Goal: Information Seeking & Learning: Compare options

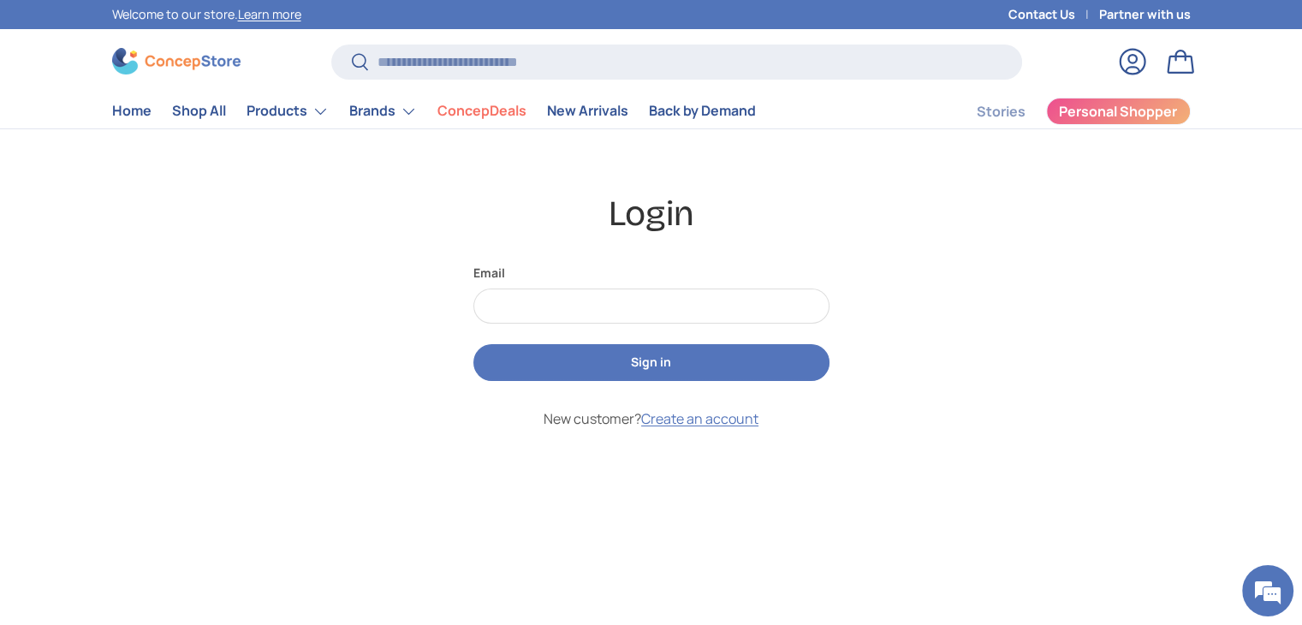
click at [509, 306] on input "Email" at bounding box center [651, 305] width 356 height 35
type input "**********"
click at [585, 359] on button "Sign in" at bounding box center [651, 362] width 356 height 37
click at [609, 372] on button "Sign in" at bounding box center [651, 362] width 356 height 37
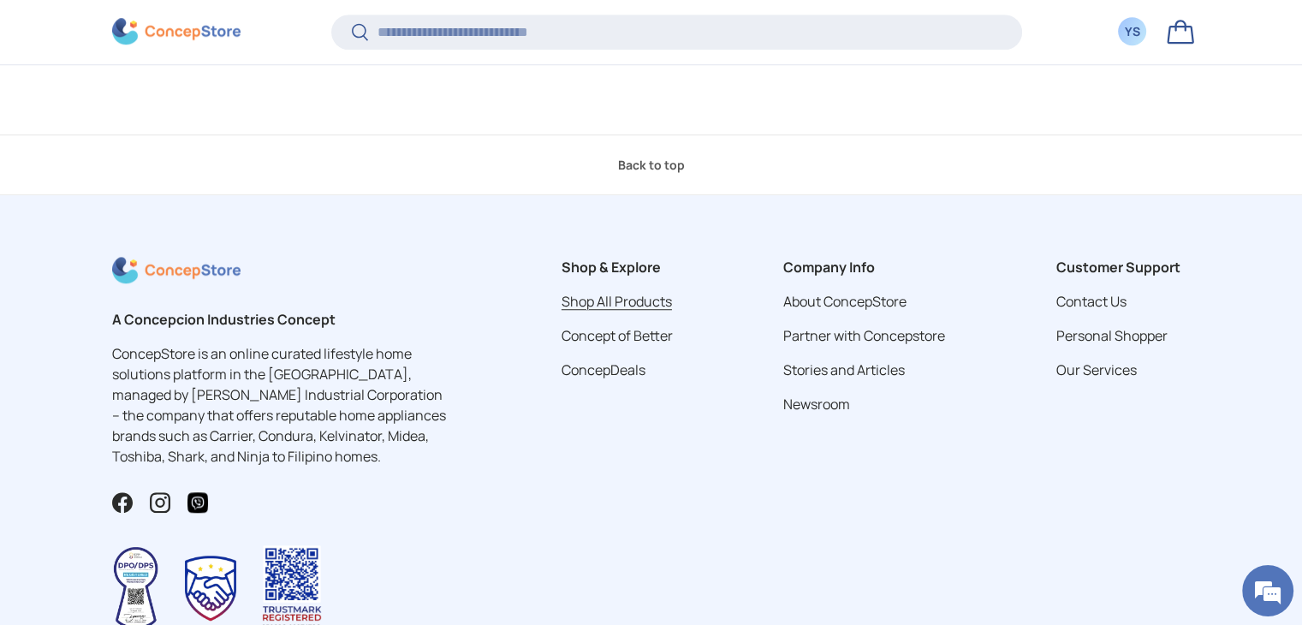
click at [587, 311] on link "Shop All Products" at bounding box center [617, 301] width 110 height 19
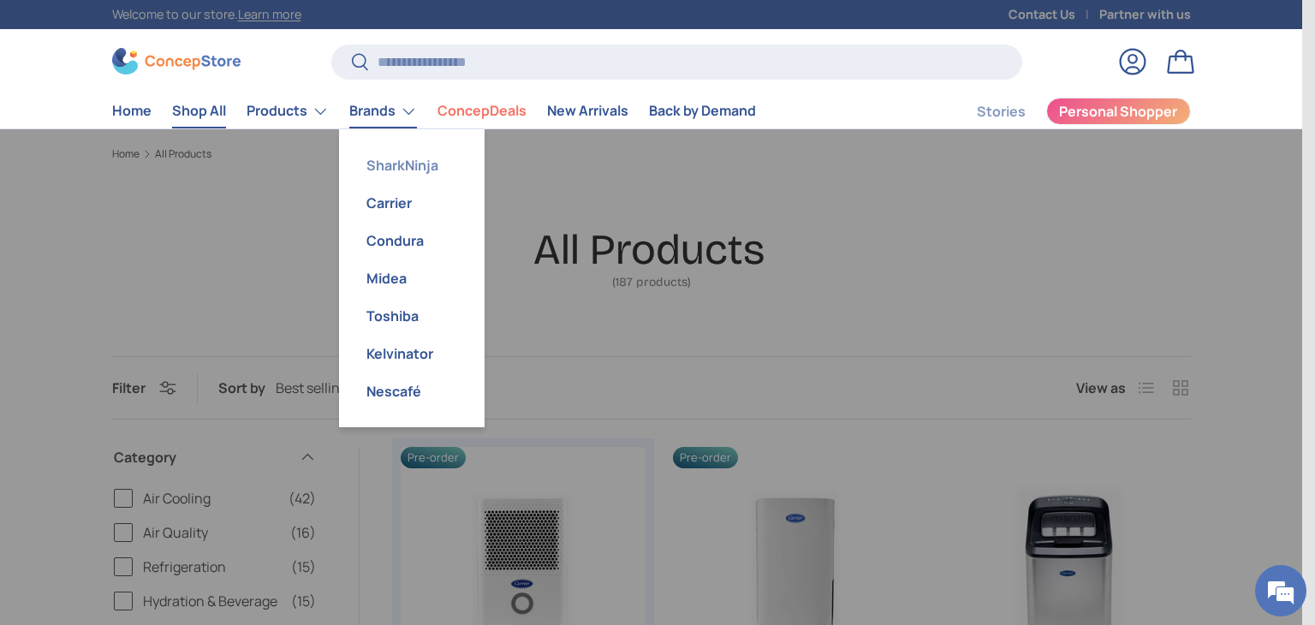
click at [415, 170] on link "SharkNinja" at bounding box center [411, 165] width 125 height 38
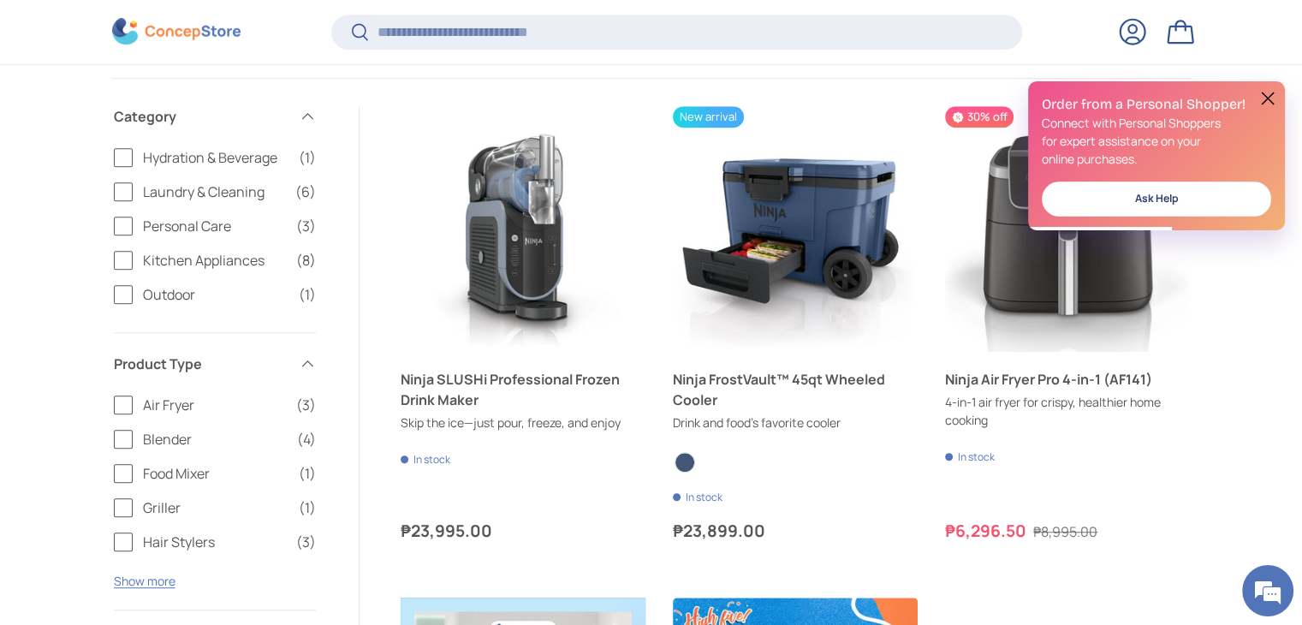
click at [1275, 97] on button at bounding box center [1267, 98] width 21 height 21
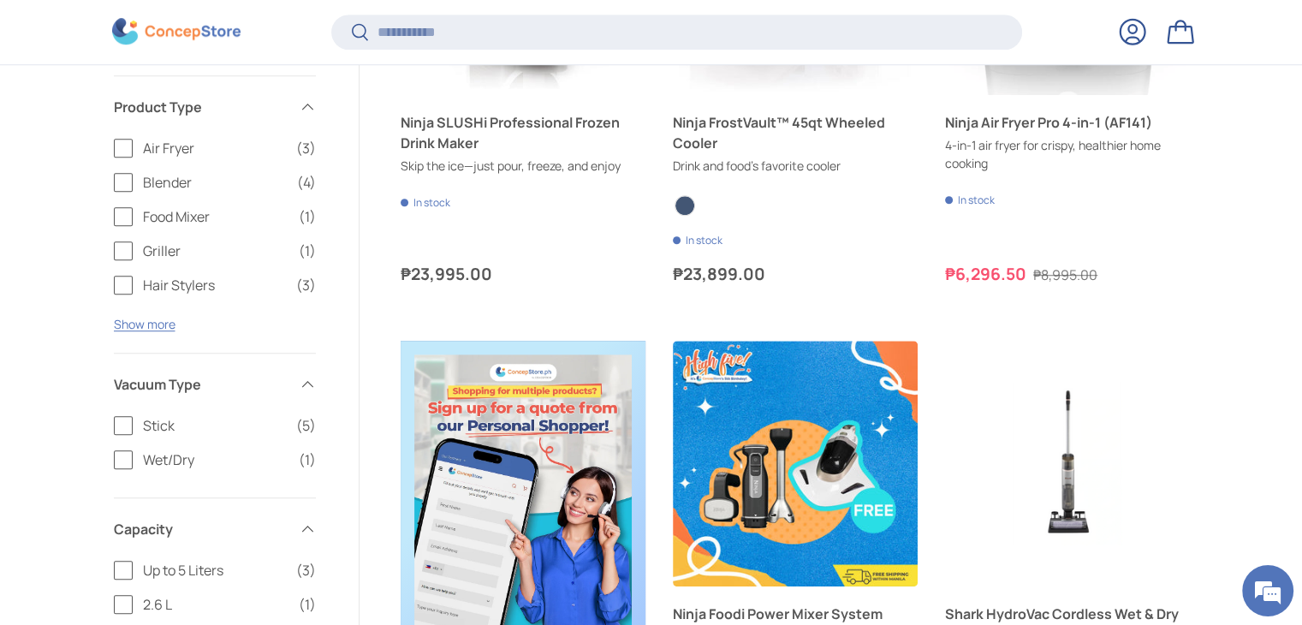
scroll to position [1281, 0]
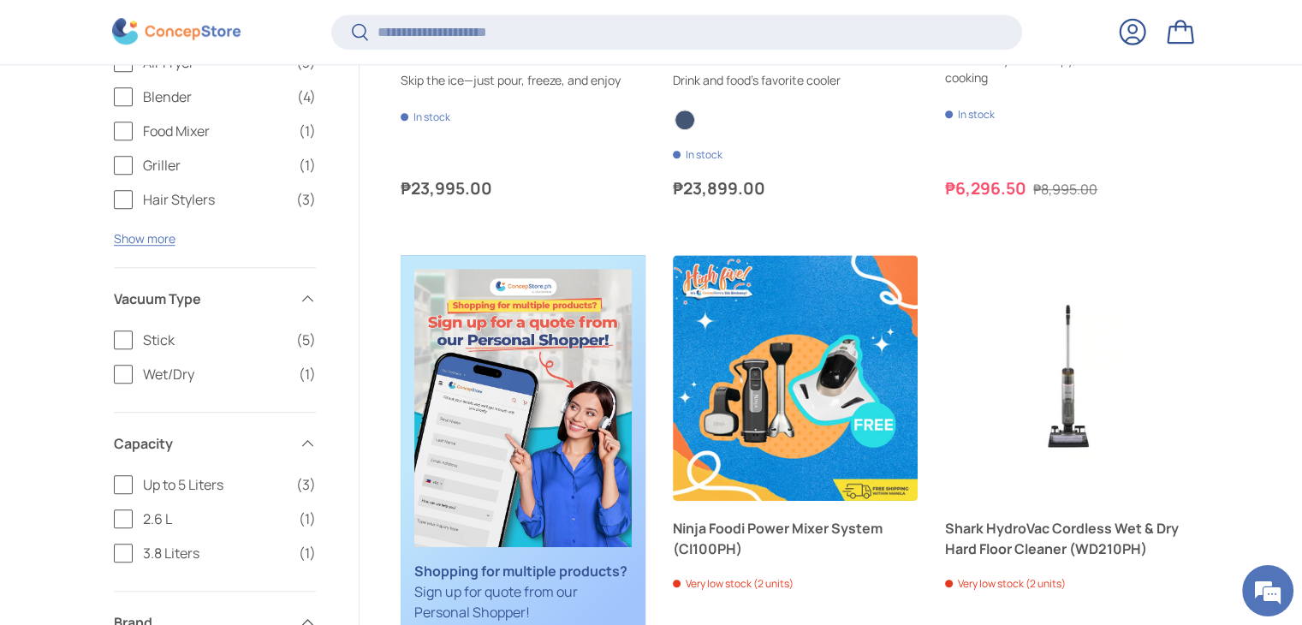
click at [116, 338] on label "Stick (5)" at bounding box center [215, 340] width 202 height 21
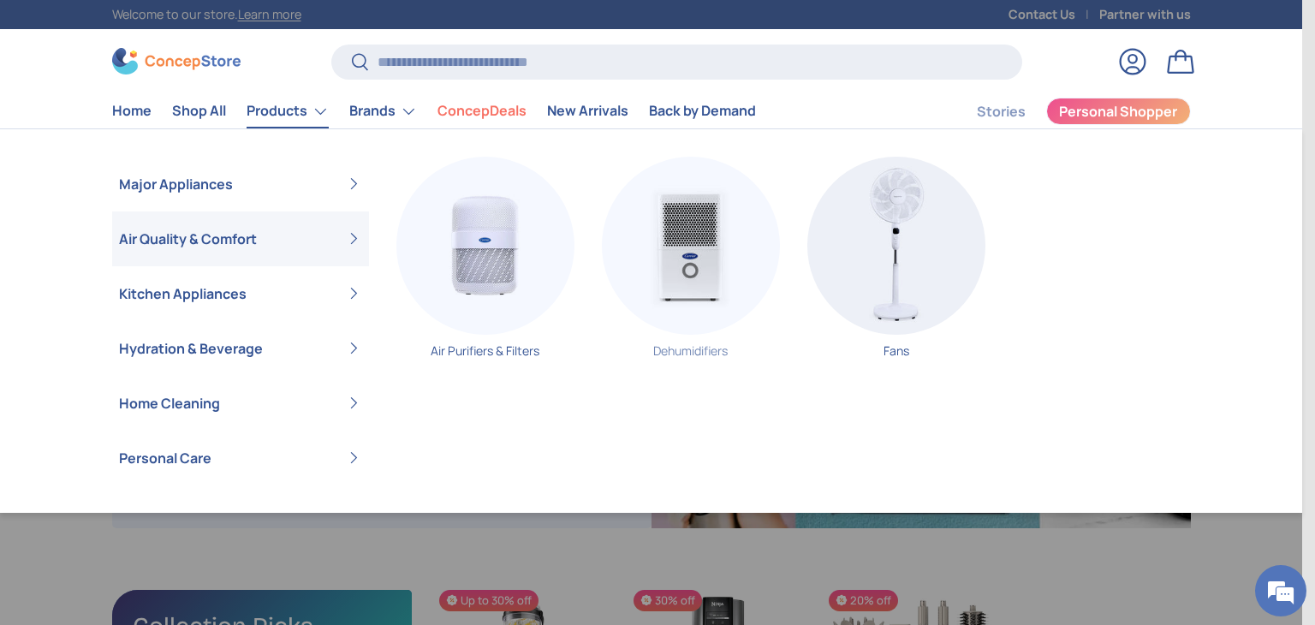
click at [669, 349] on link "Dehumidifiers" at bounding box center [691, 264] width 178 height 215
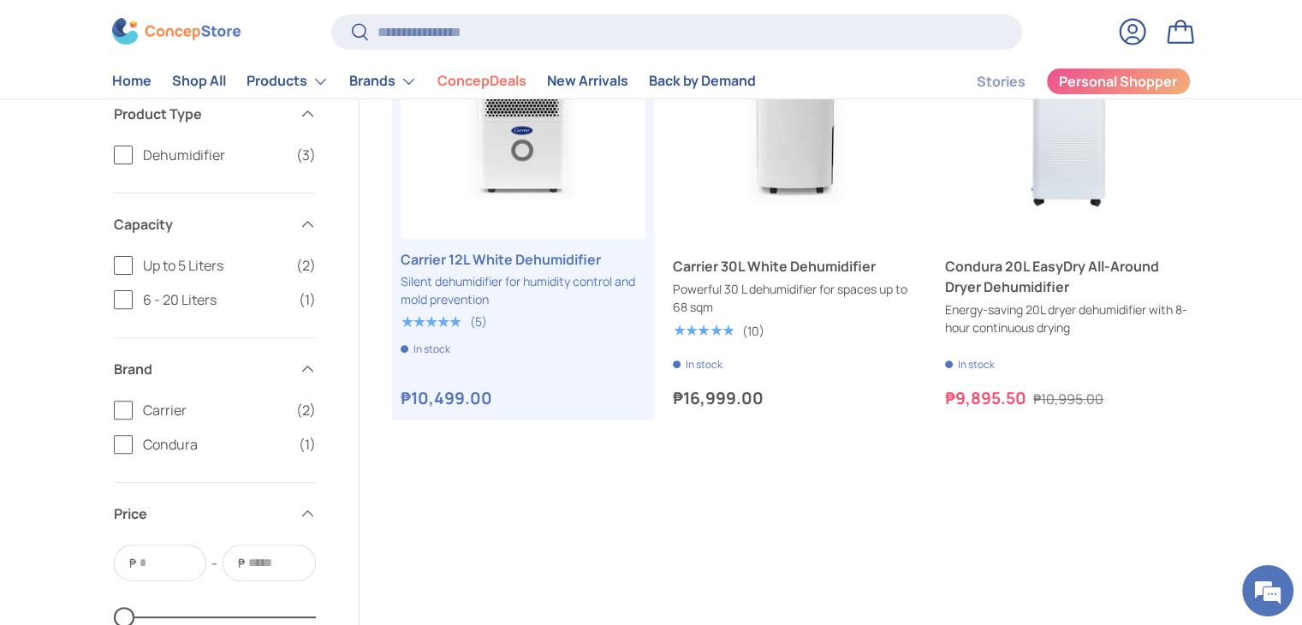
scroll to position [257, 0]
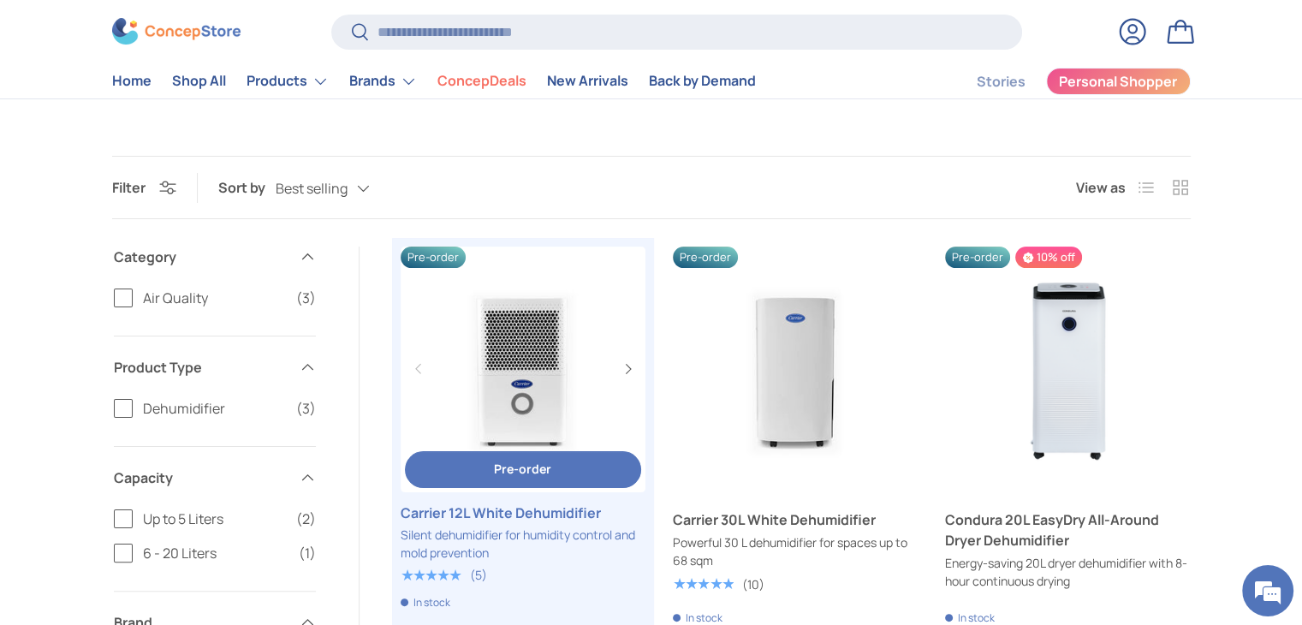
click at [568, 520] on link "Carrier 12L White Dehumidifier" at bounding box center [523, 512] width 245 height 21
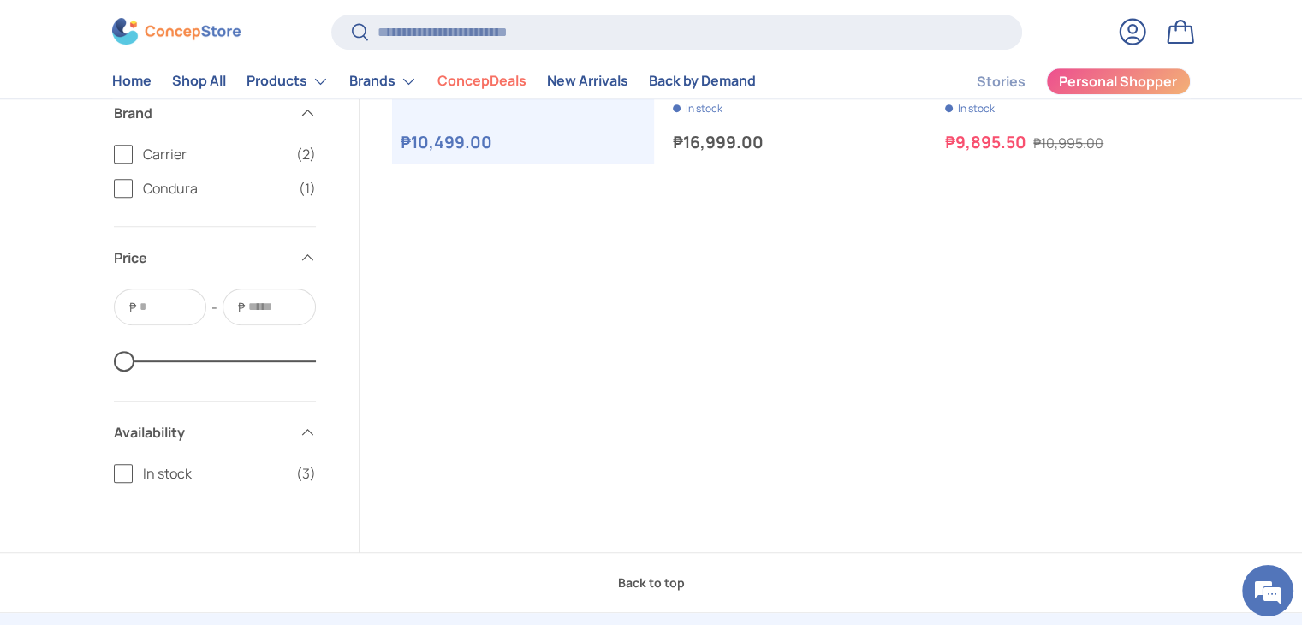
scroll to position [428, 0]
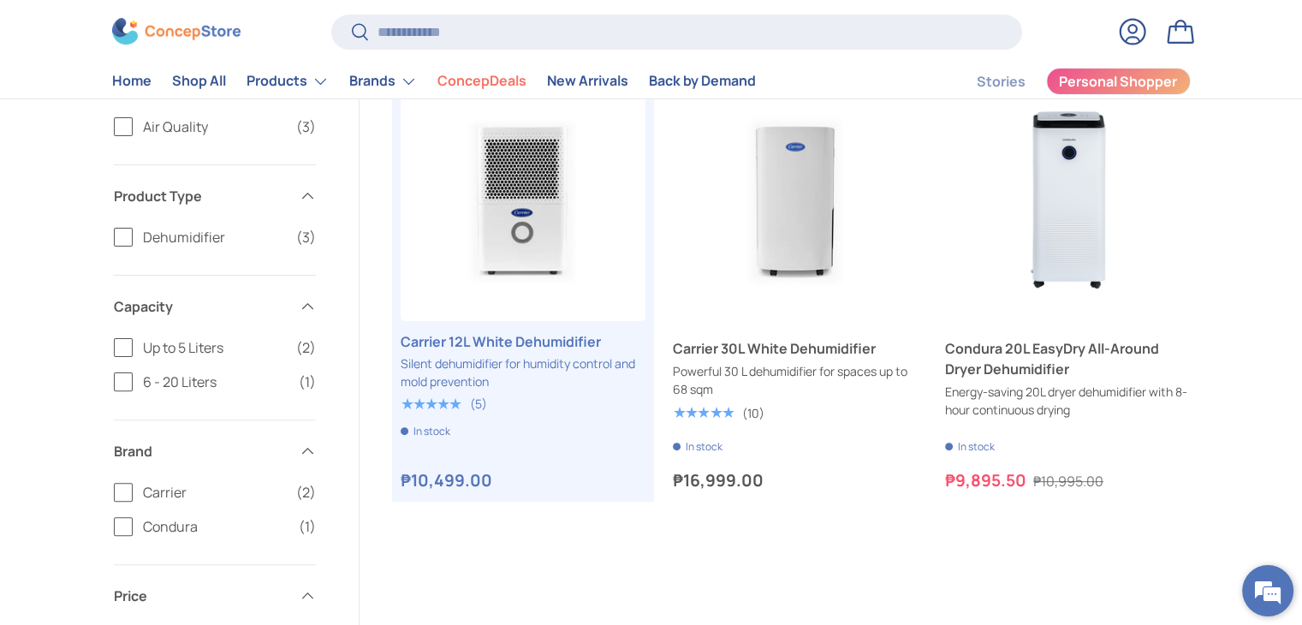
click at [1262, 601] on em at bounding box center [1268, 591] width 46 height 46
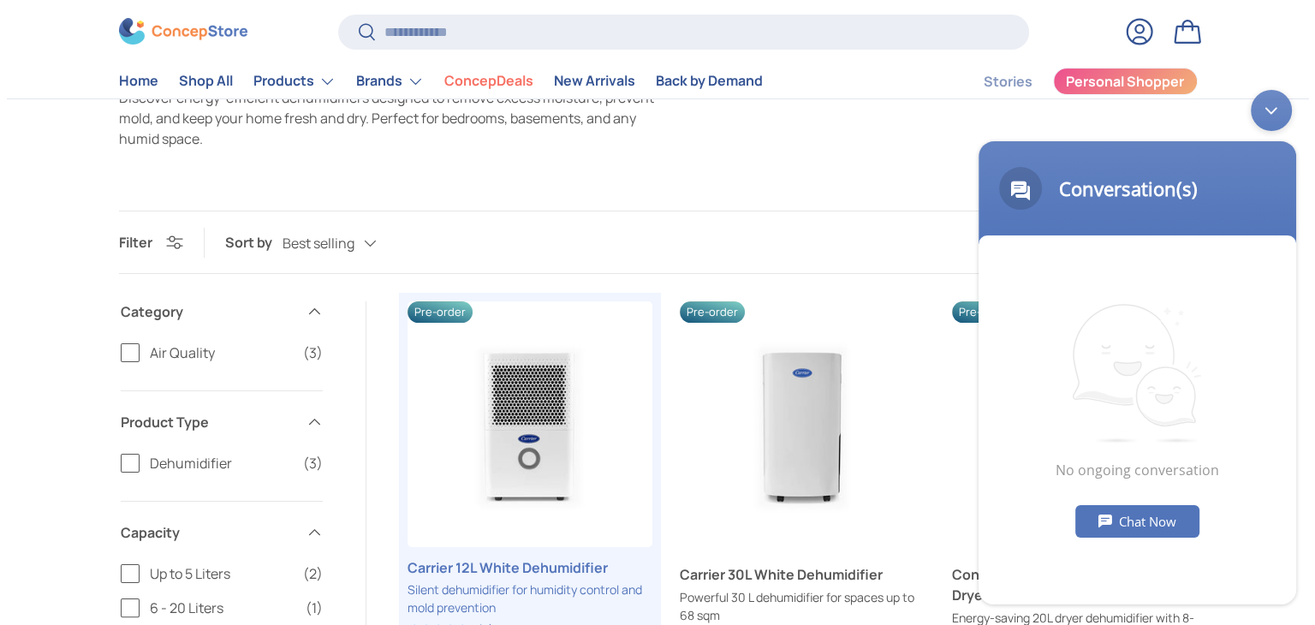
scroll to position [86, 0]
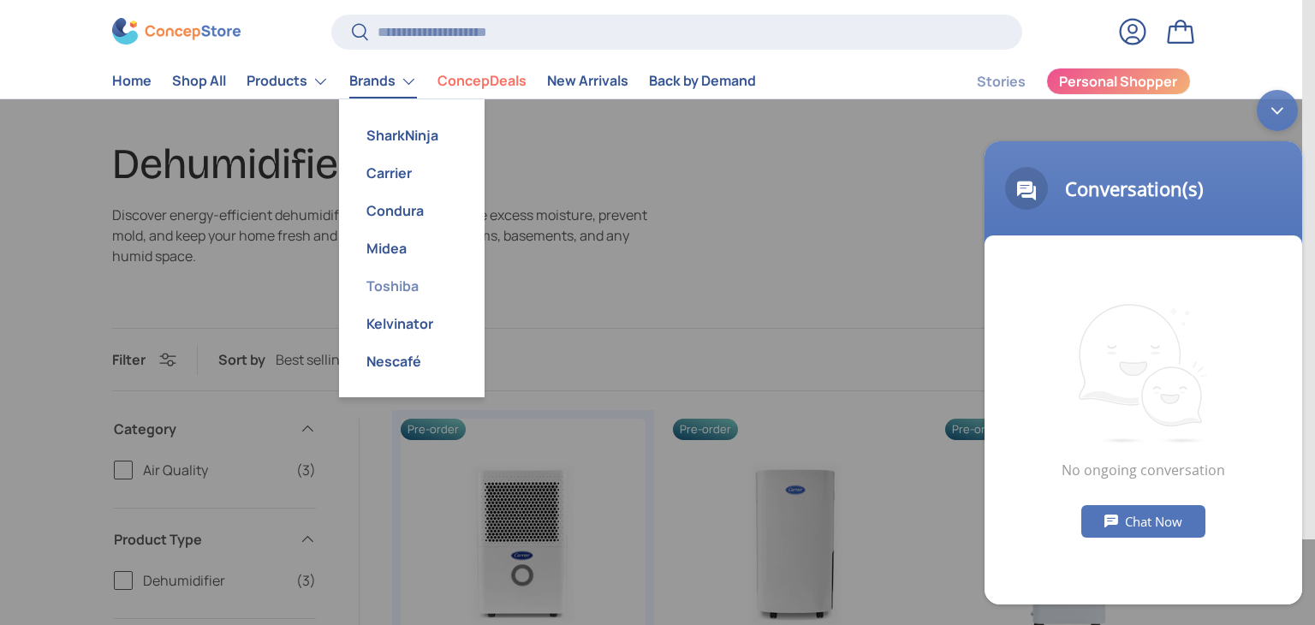
click at [396, 288] on link "Toshiba" at bounding box center [411, 286] width 125 height 38
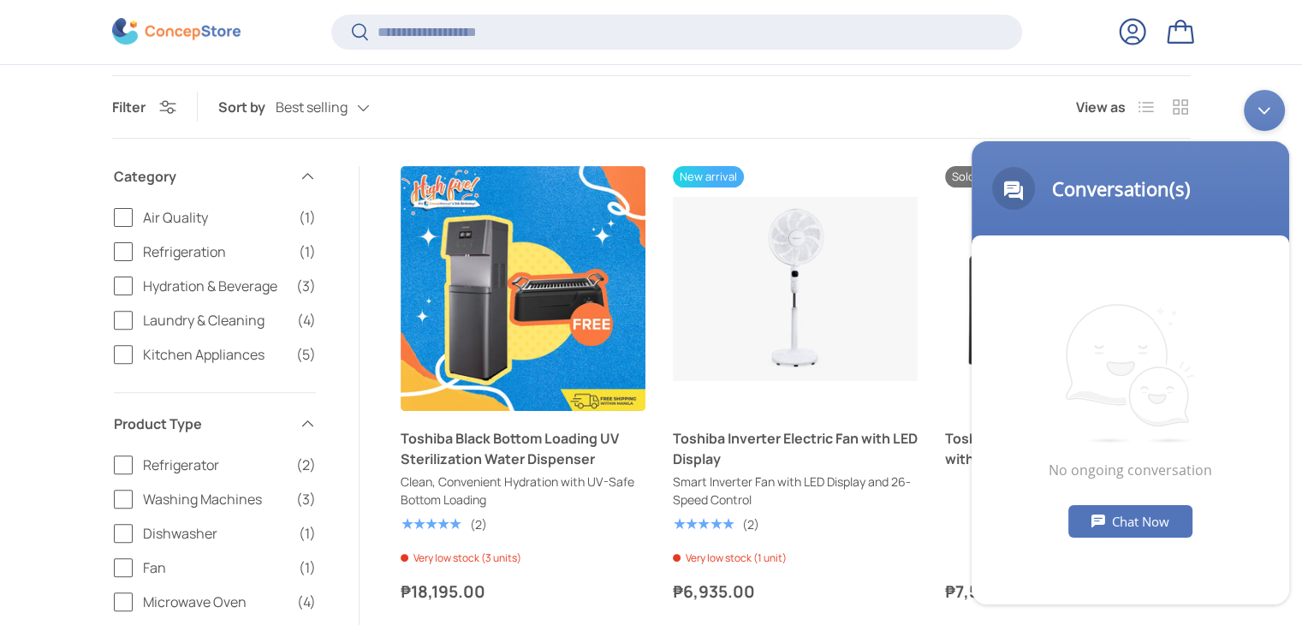
click at [1268, 116] on div "Minimize live chat window" at bounding box center [1264, 109] width 41 height 41
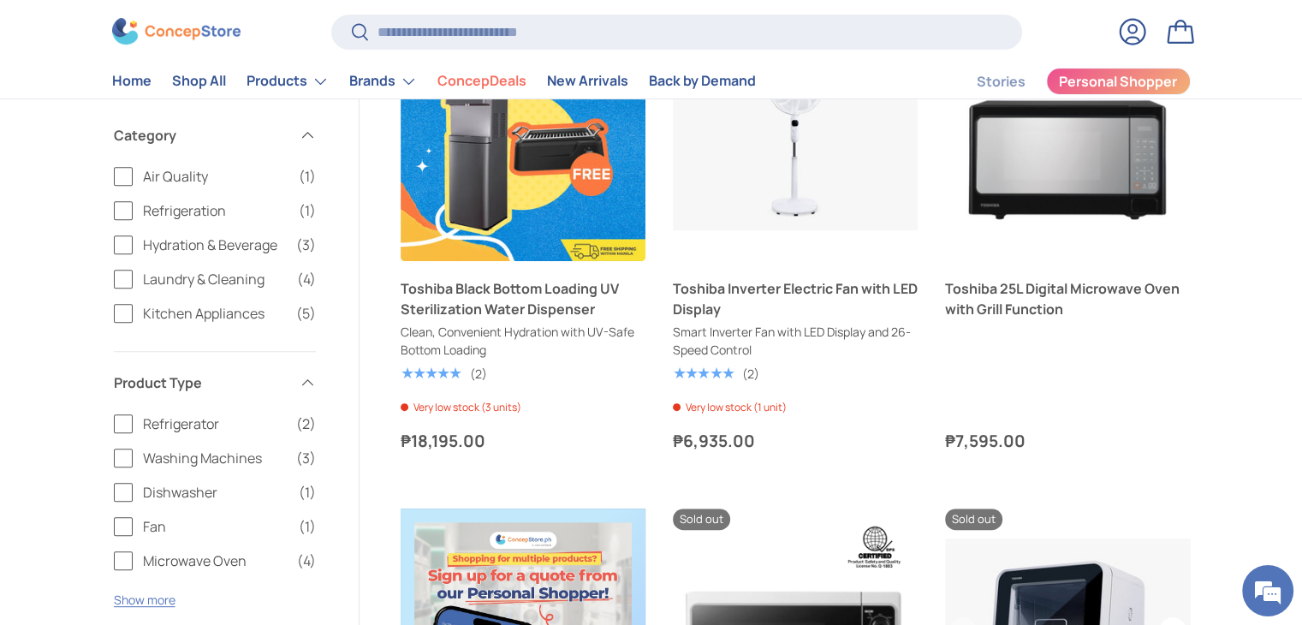
scroll to position [523, 0]
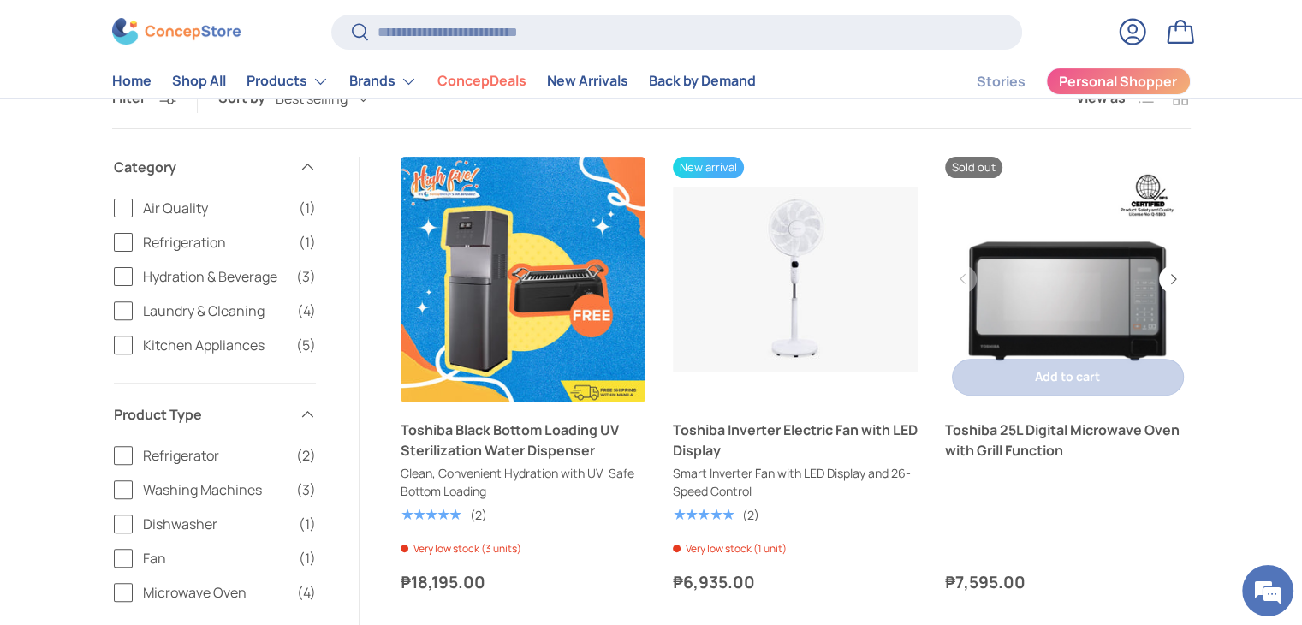
click at [1058, 441] on link "Toshiba 25L Digital Microwave Oven with Grill Function" at bounding box center [1067, 439] width 245 height 41
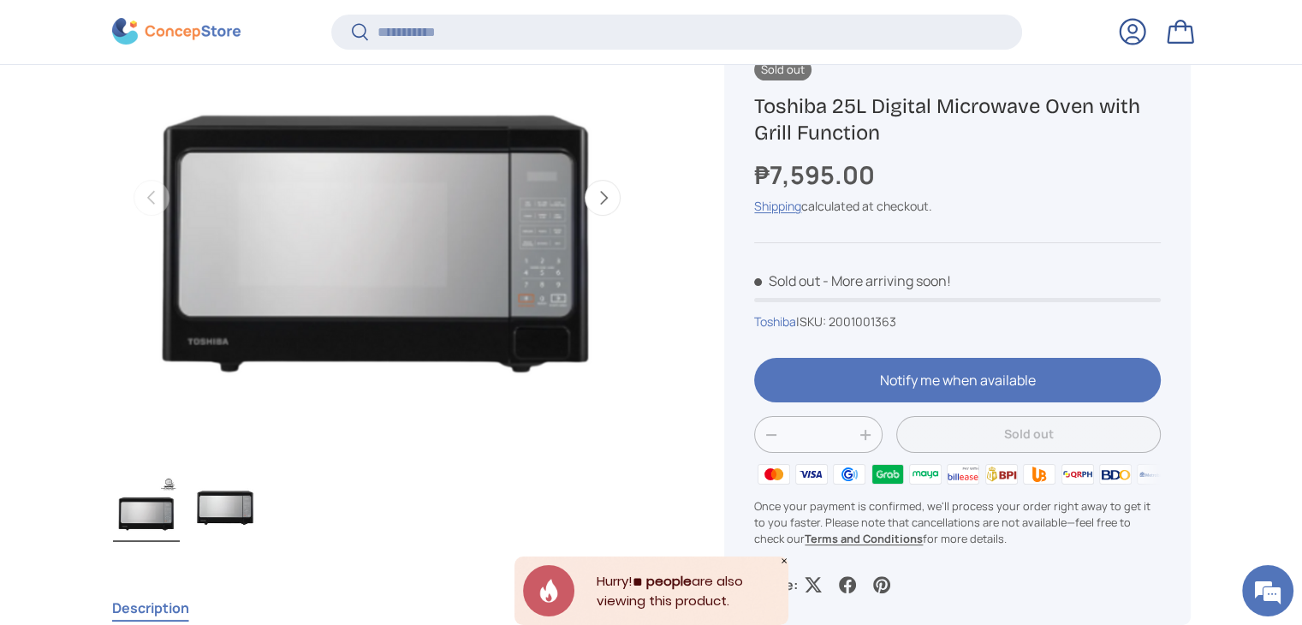
scroll to position [338, 0]
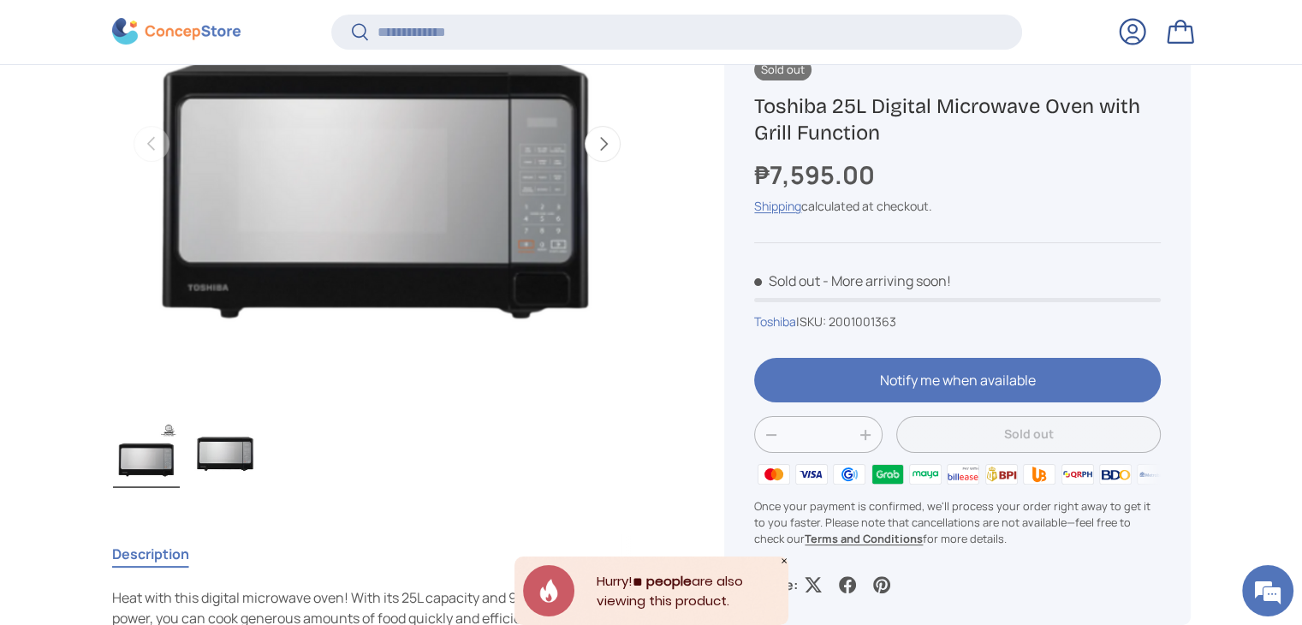
click at [224, 463] on img "Gallery Viewer" at bounding box center [225, 453] width 67 height 68
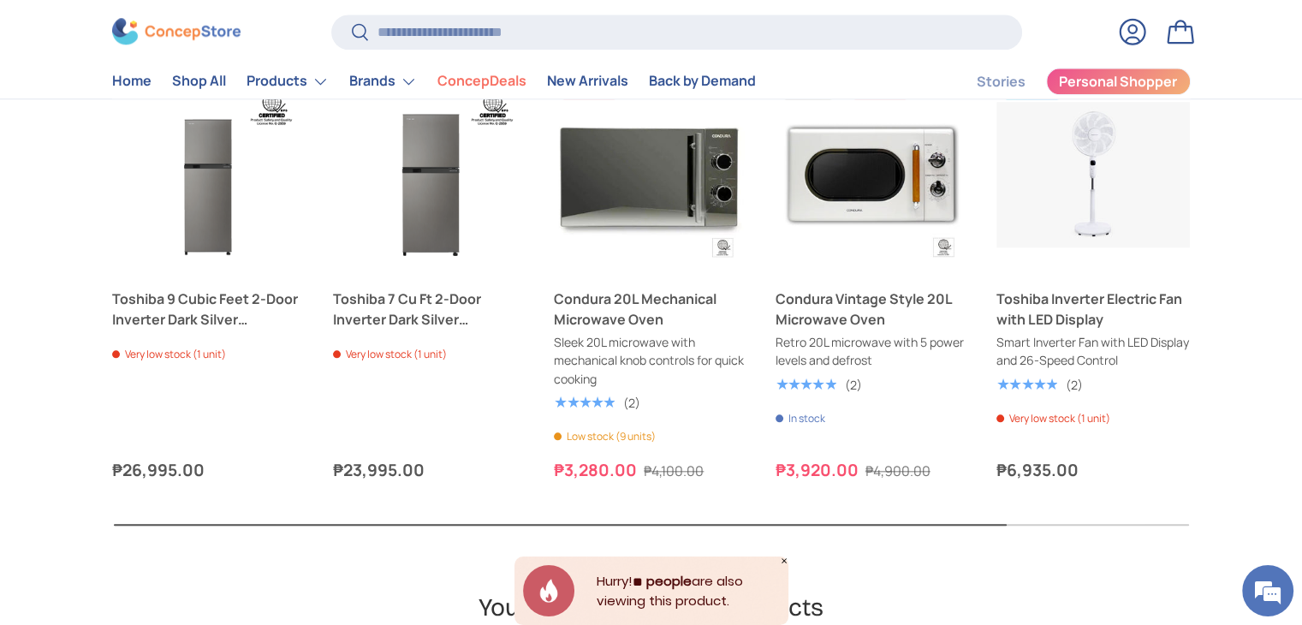
scroll to position [1711, 0]
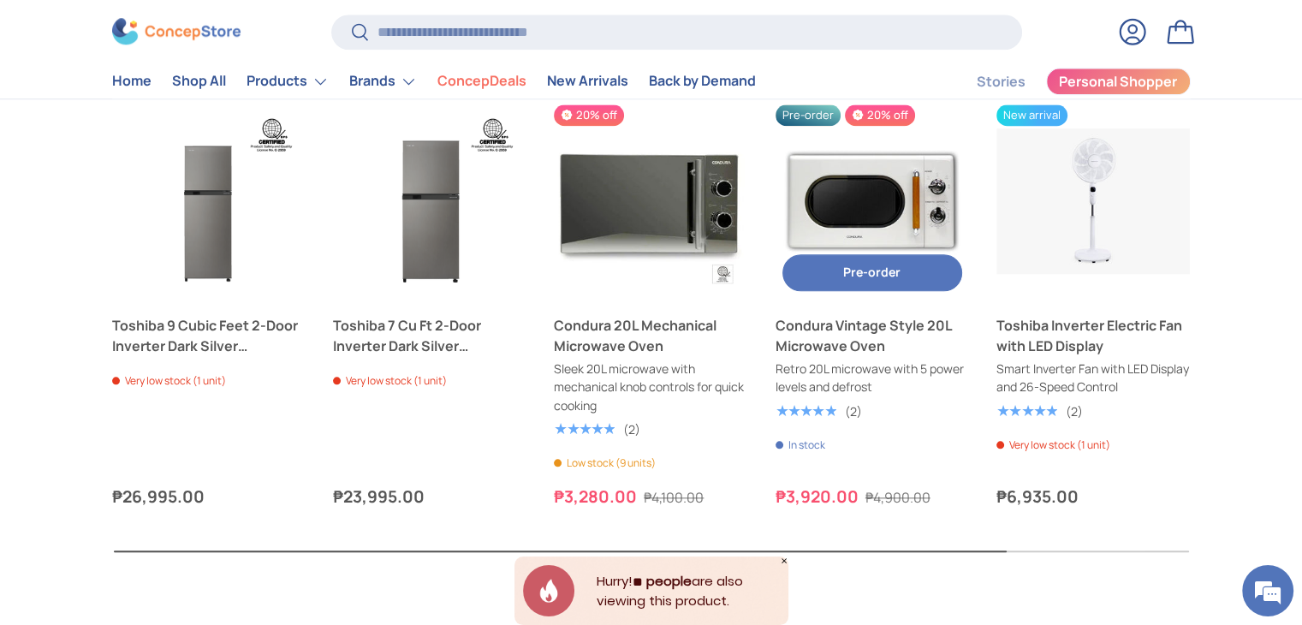
click at [851, 328] on link "Condura Vintage Style 20L Microwave Oven" at bounding box center [872, 335] width 193 height 41
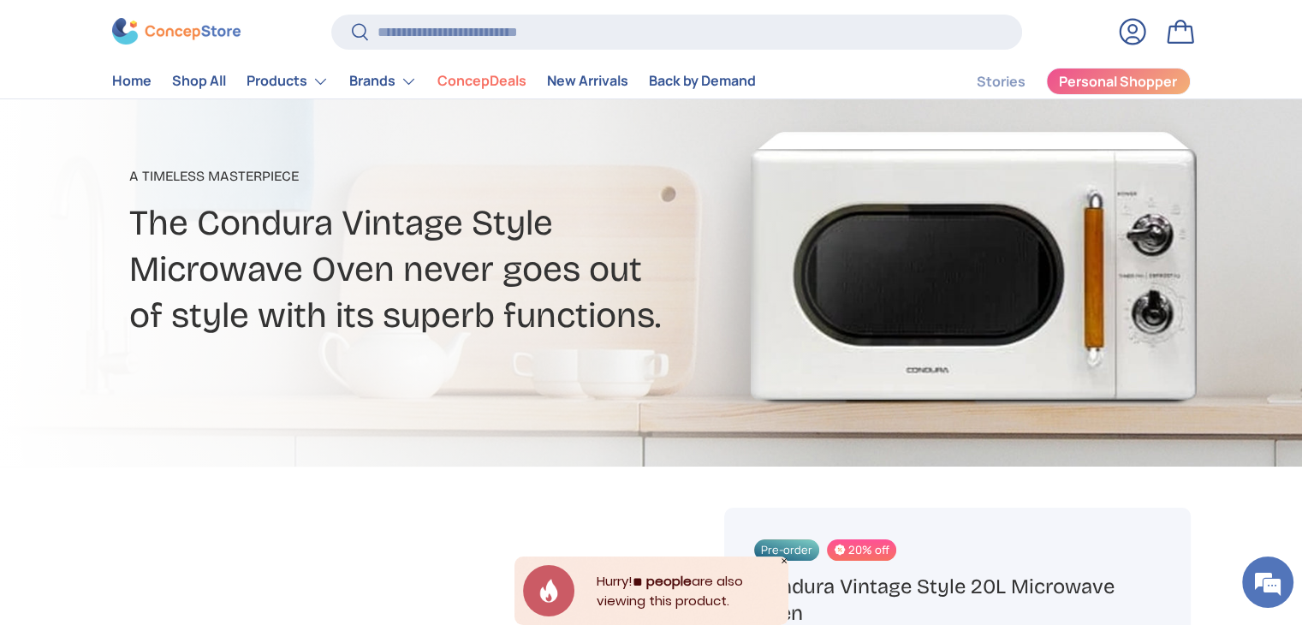
scroll to position [171, 0]
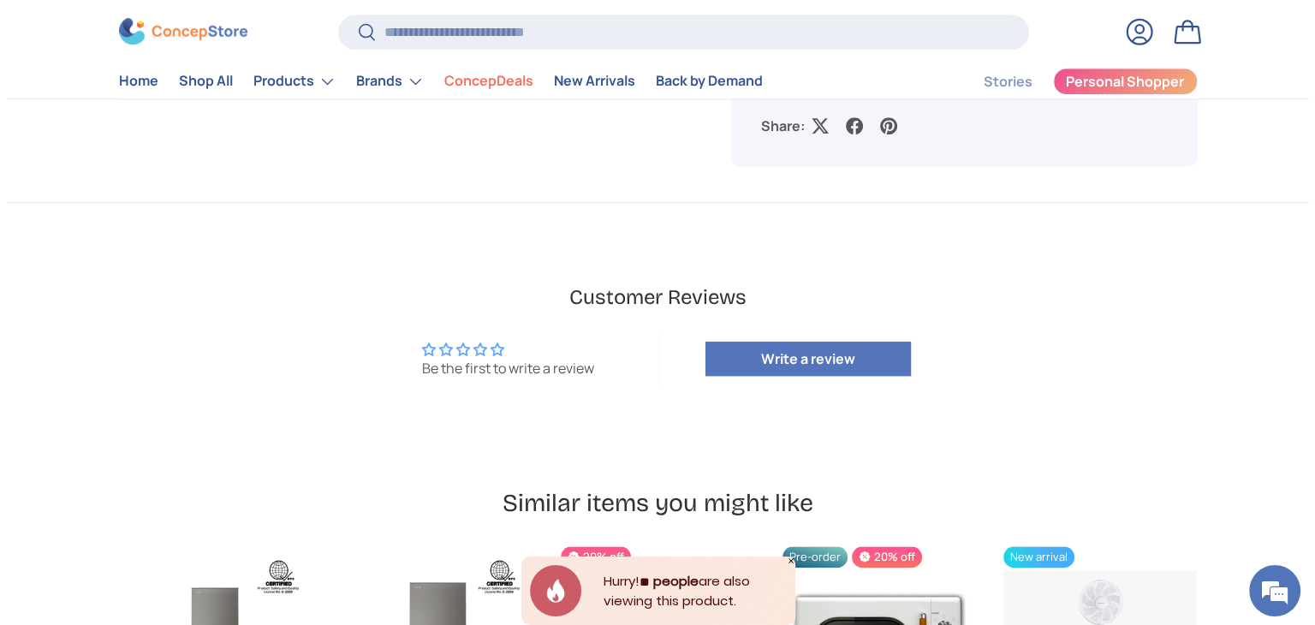
scroll to position [1197, 0]
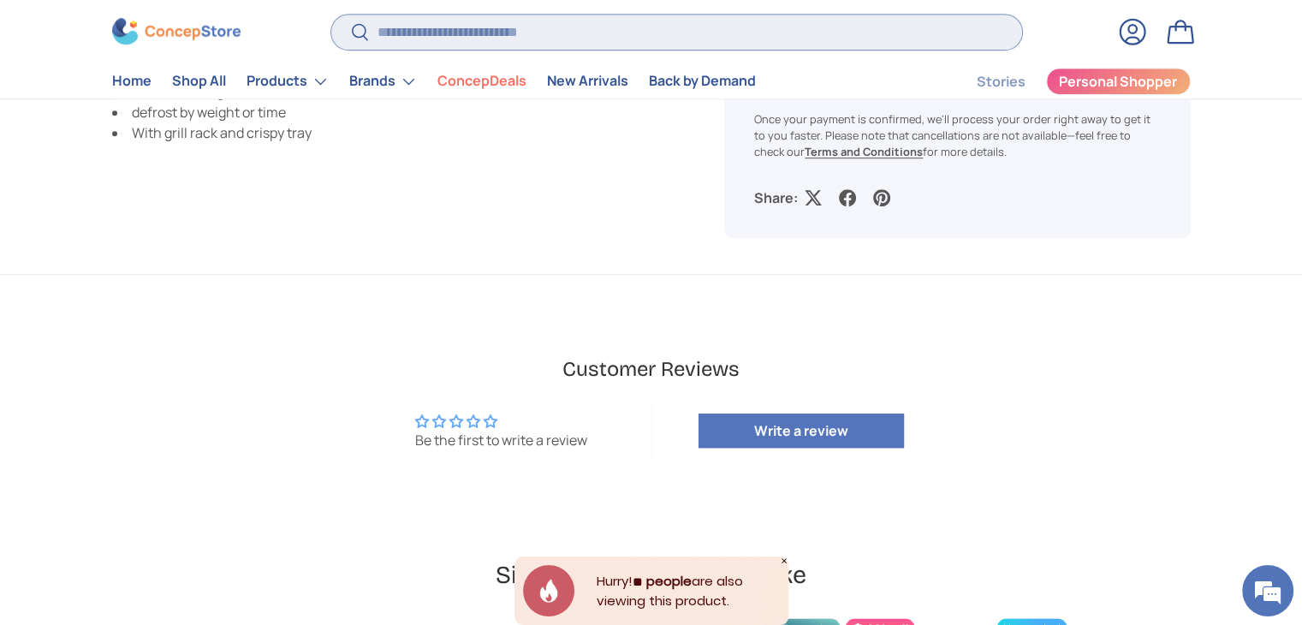
click at [492, 34] on input "Search" at bounding box center [676, 32] width 690 height 35
type input "*******"
click at [331, 14] on button "Search" at bounding box center [350, 34] width 39 height 40
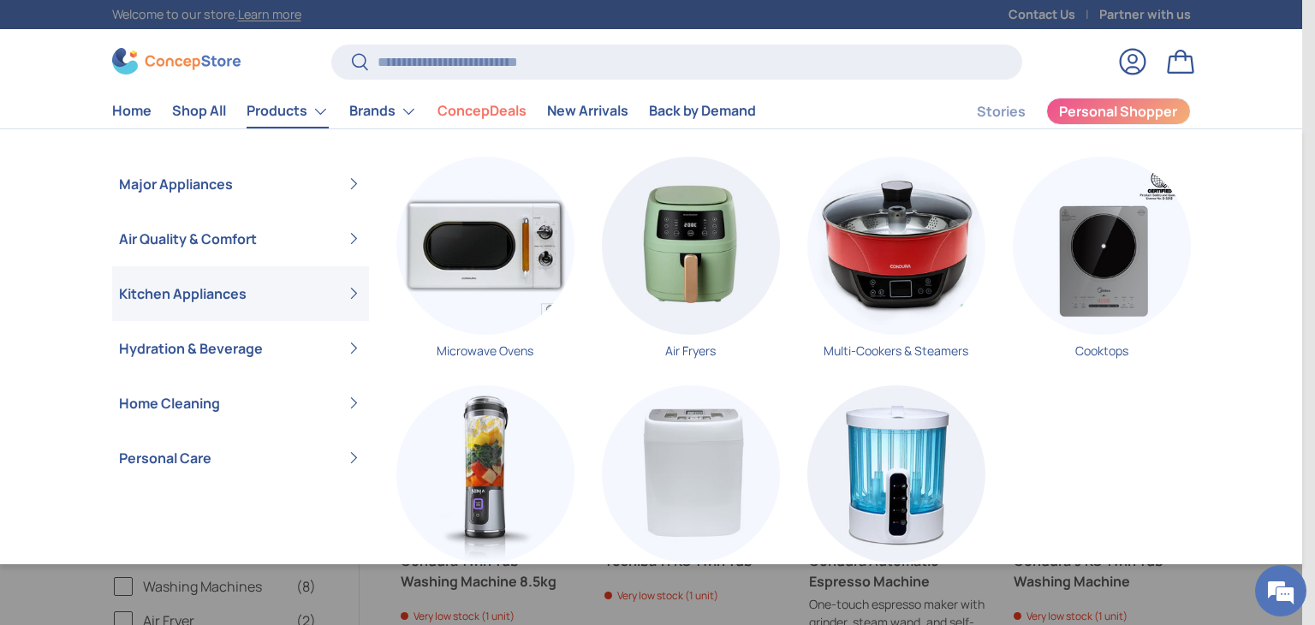
click at [303, 298] on link "Kitchen Appliances" at bounding box center [240, 293] width 243 height 55
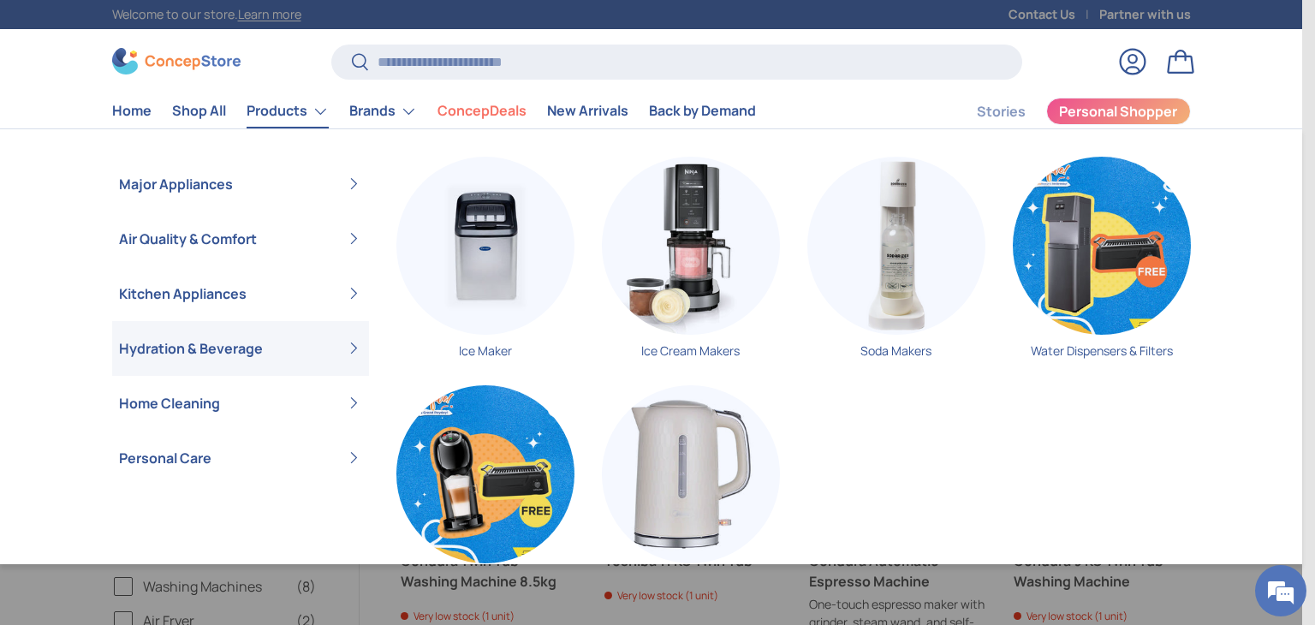
click at [252, 351] on link "Hydration & Beverage" at bounding box center [240, 348] width 243 height 55
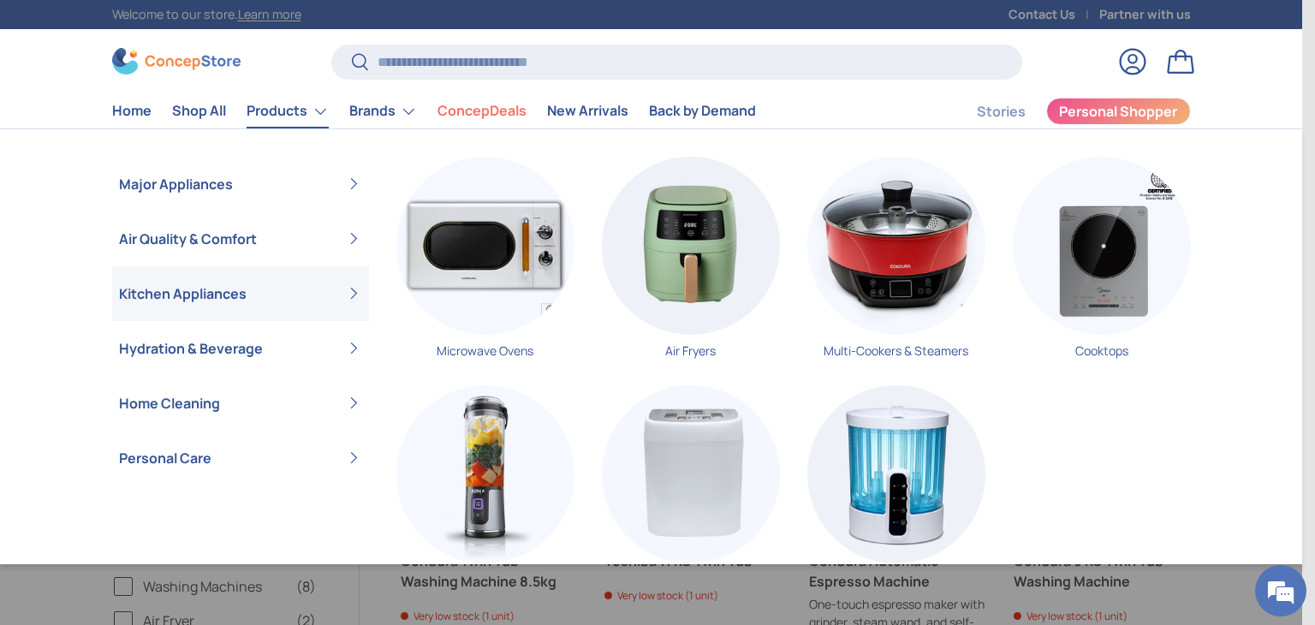
click at [345, 292] on link "Kitchen Appliances" at bounding box center [240, 293] width 243 height 55
click at [1109, 346] on link "Cooktops" at bounding box center [1102, 264] width 178 height 215
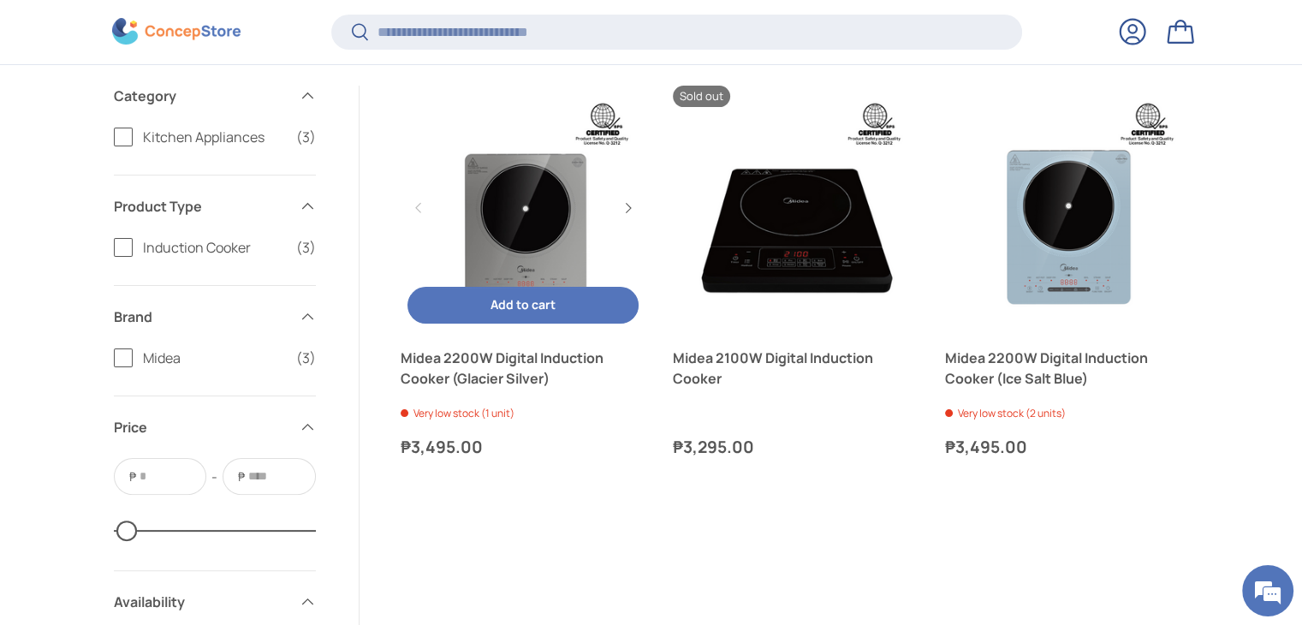
click at [519, 371] on link "Midea 2200W Digital Induction Cooker (Glacier Silver)" at bounding box center [523, 368] width 245 height 41
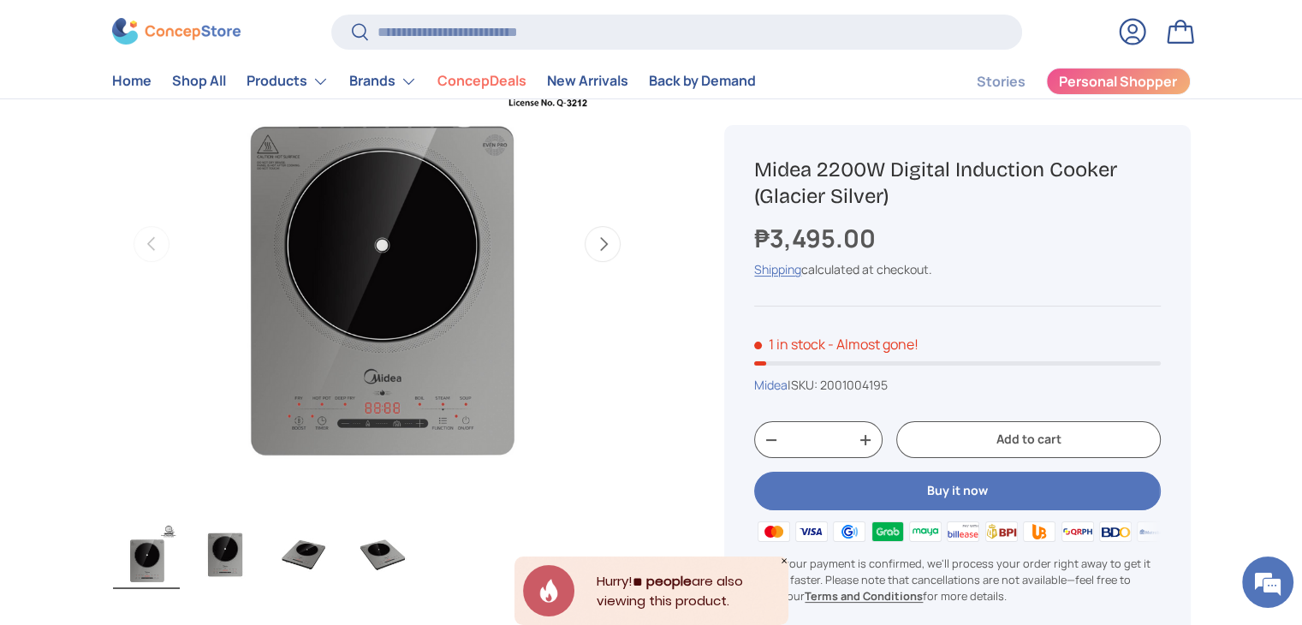
scroll to position [170, 0]
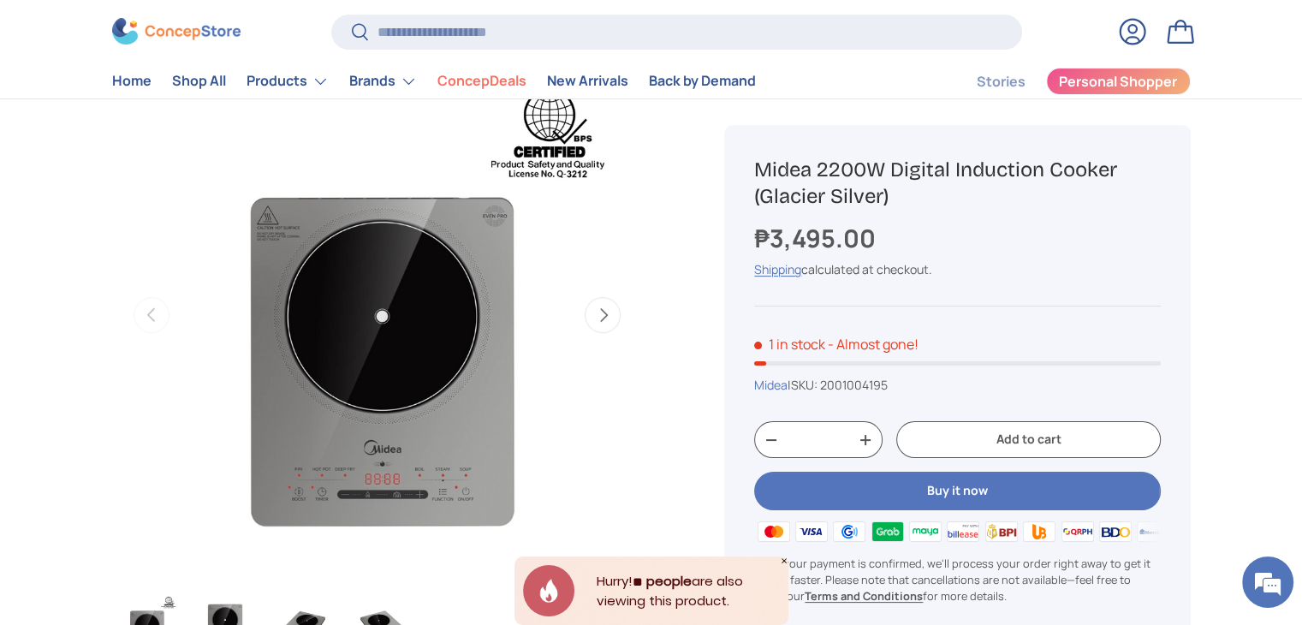
click at [596, 306] on button "Next" at bounding box center [603, 315] width 36 height 36
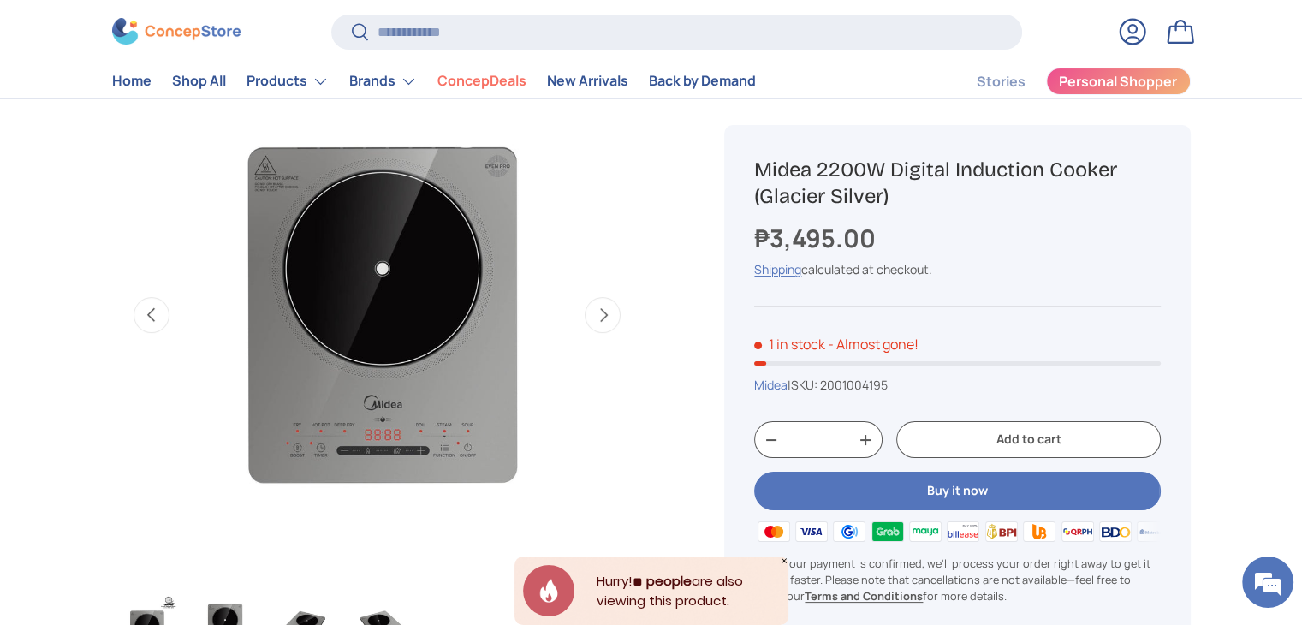
scroll to position [0, 539]
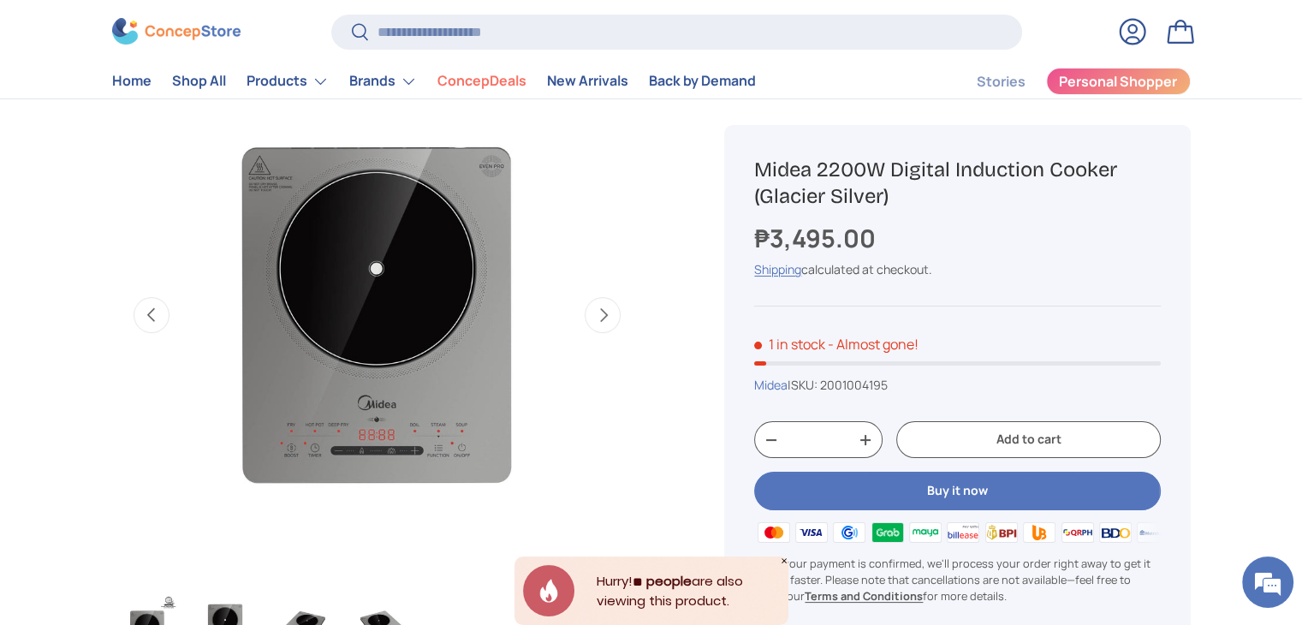
click at [602, 317] on button "Next" at bounding box center [603, 315] width 36 height 36
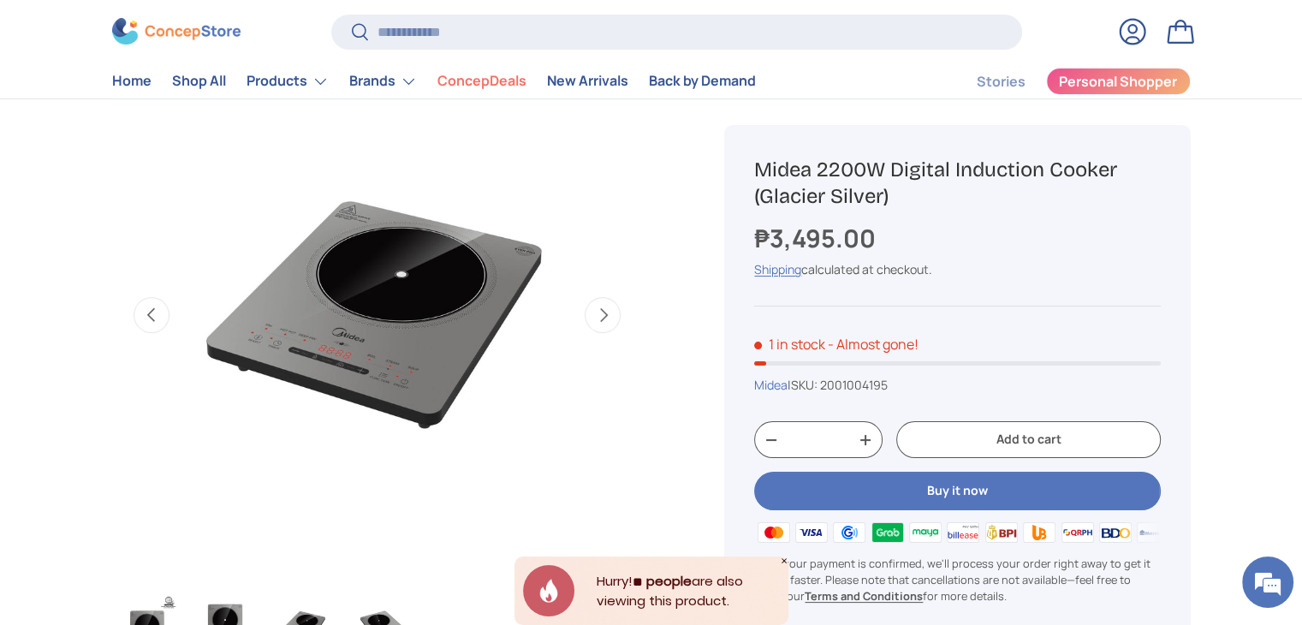
scroll to position [0, 1079]
click at [603, 310] on button "Next" at bounding box center [603, 315] width 36 height 36
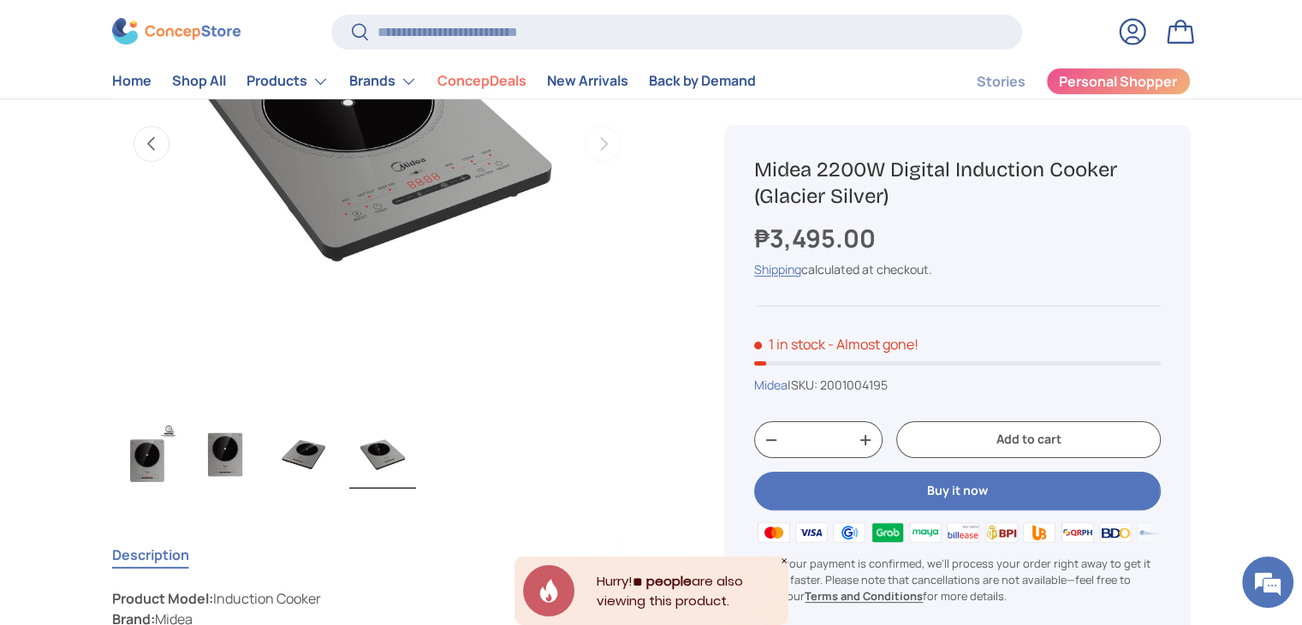
scroll to position [170, 0]
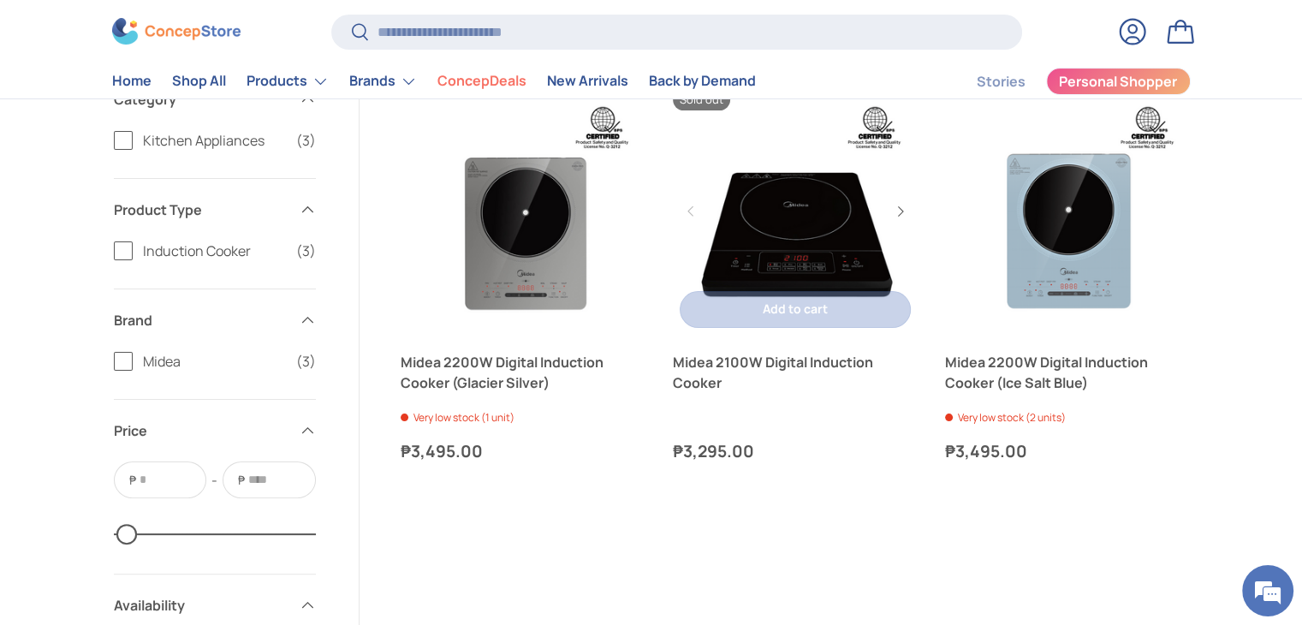
click at [760, 359] on link "Midea 2100W Digital Induction Cooker" at bounding box center [795, 372] width 245 height 41
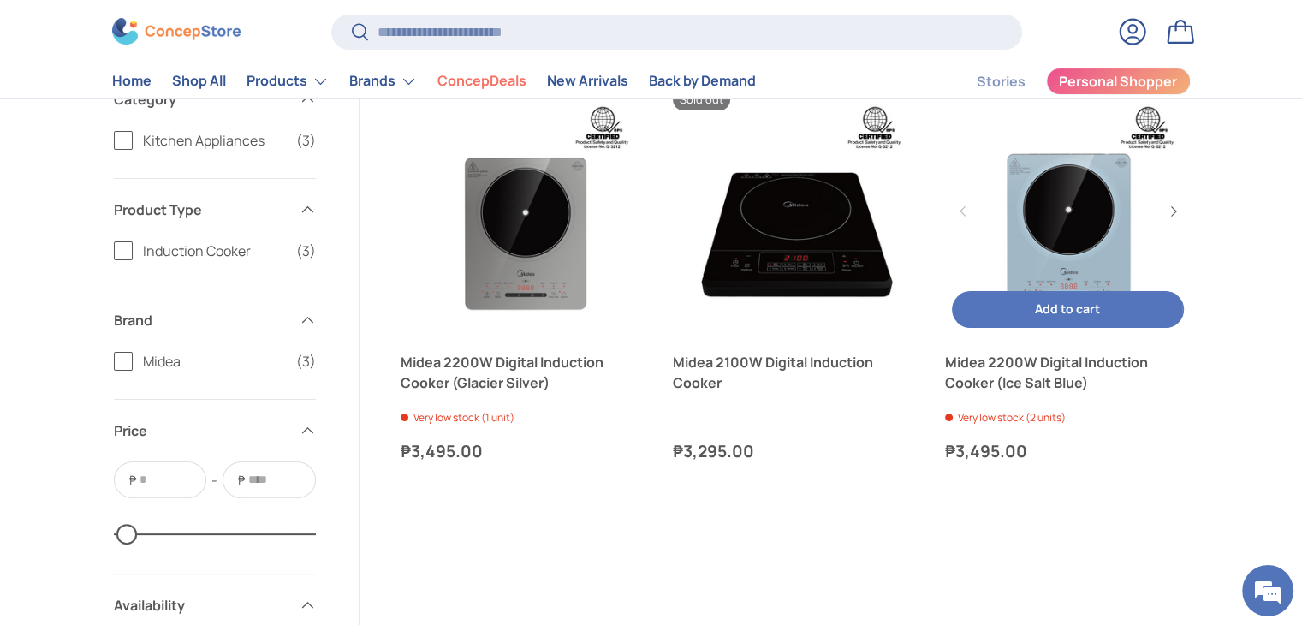
click at [1068, 372] on link "Midea 2200W Digital Induction Cooker (Ice Salt Blue)" at bounding box center [1067, 372] width 245 height 41
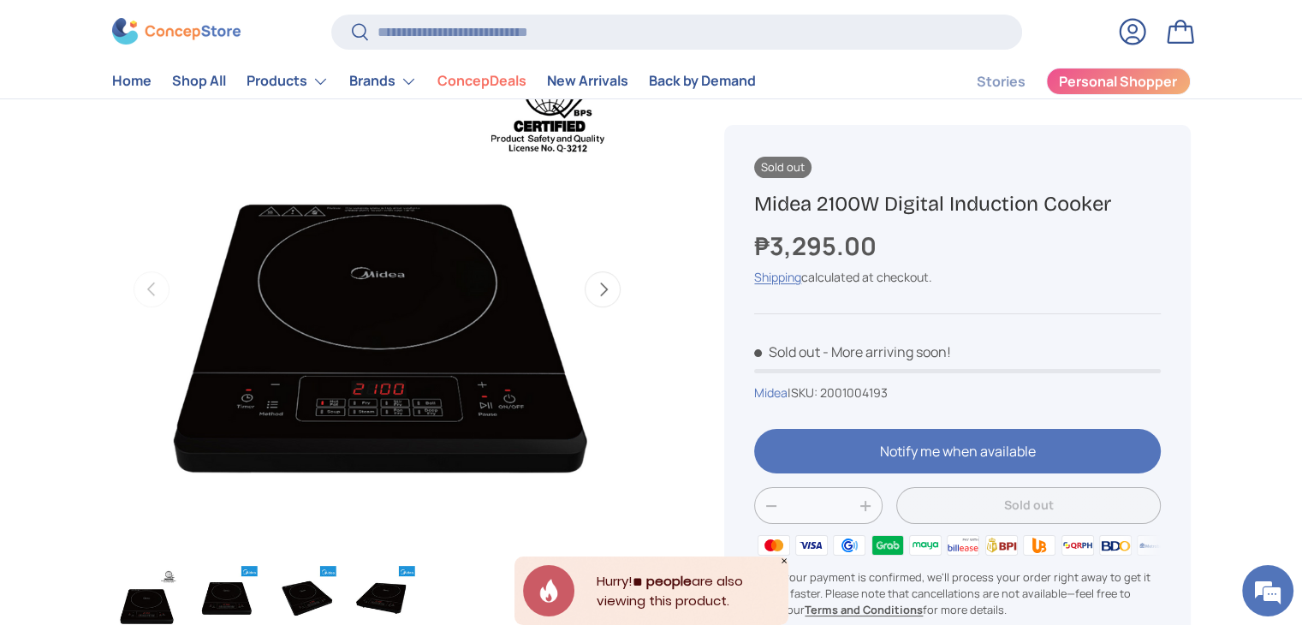
scroll to position [86, 0]
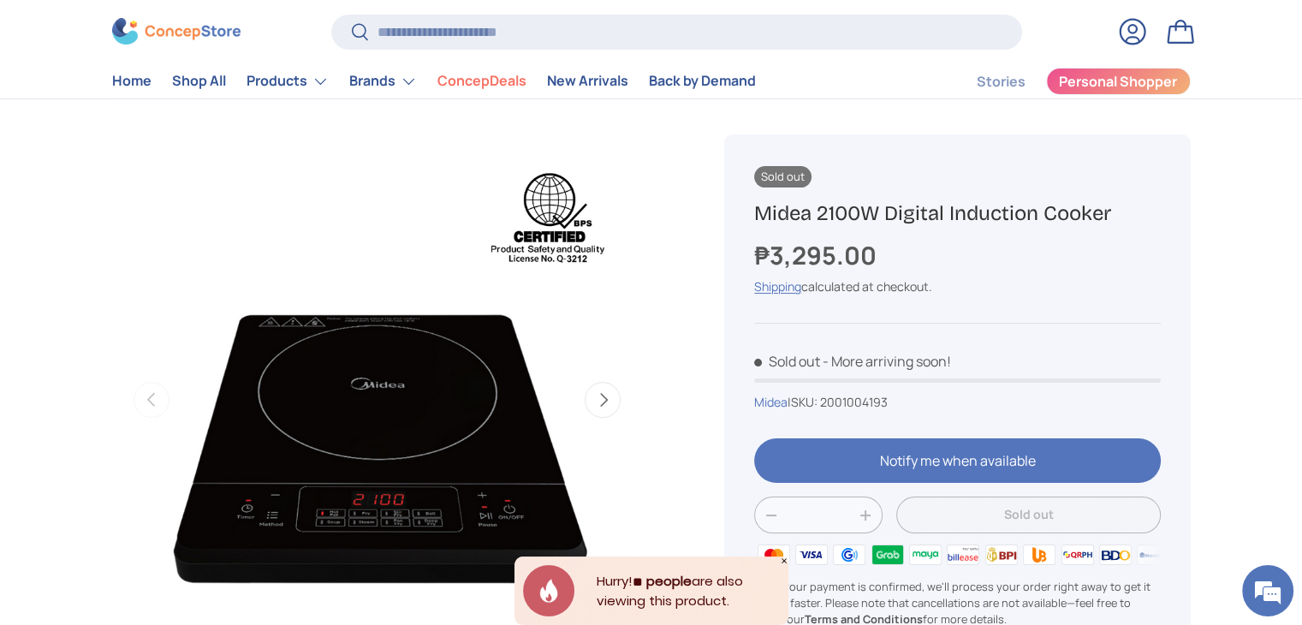
click at [609, 401] on button "Next" at bounding box center [603, 400] width 36 height 36
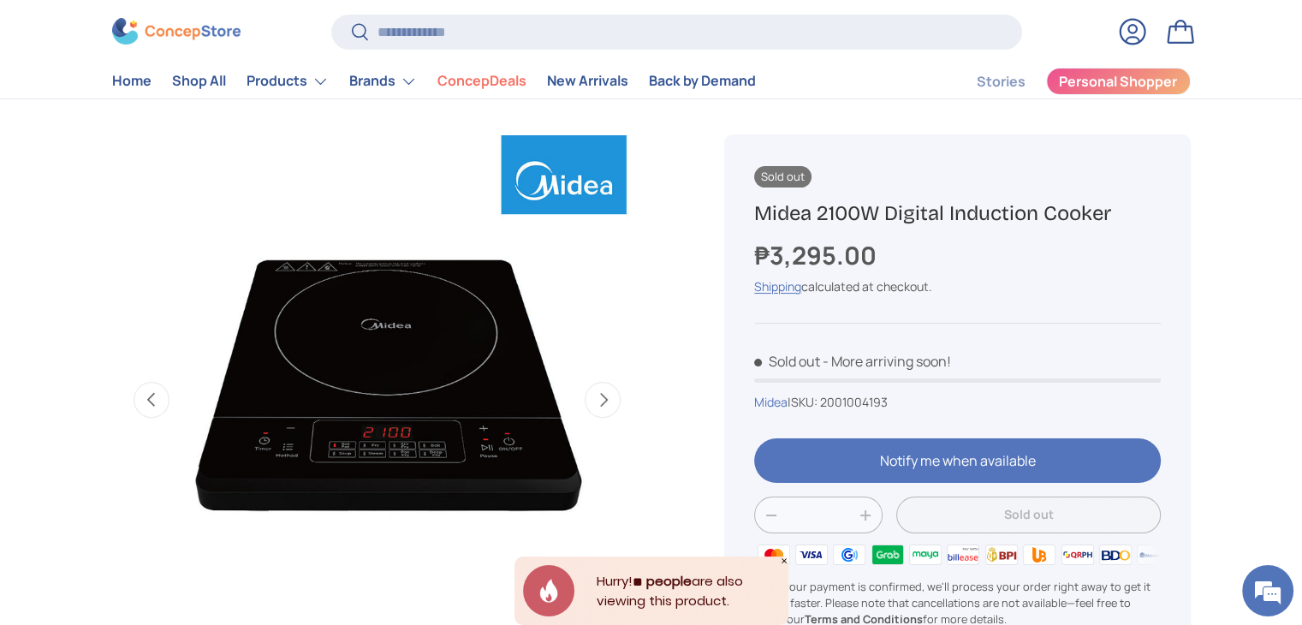
click at [609, 401] on button "Next" at bounding box center [603, 400] width 36 height 36
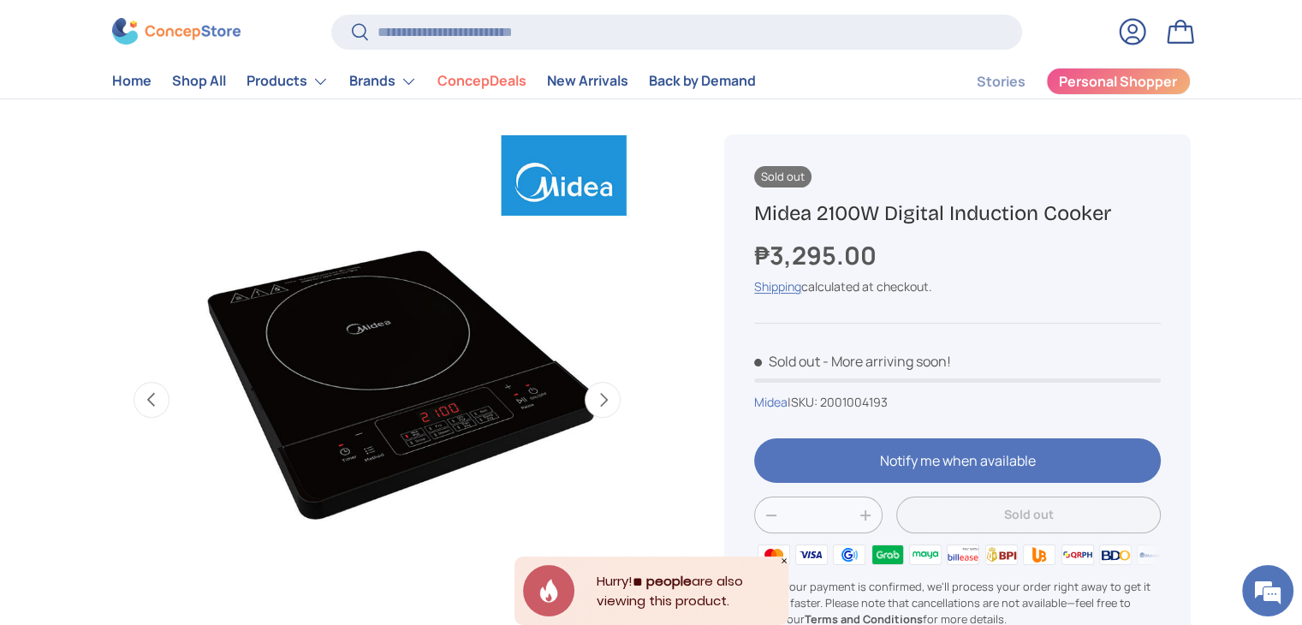
click at [609, 401] on button "Next" at bounding box center [603, 400] width 36 height 36
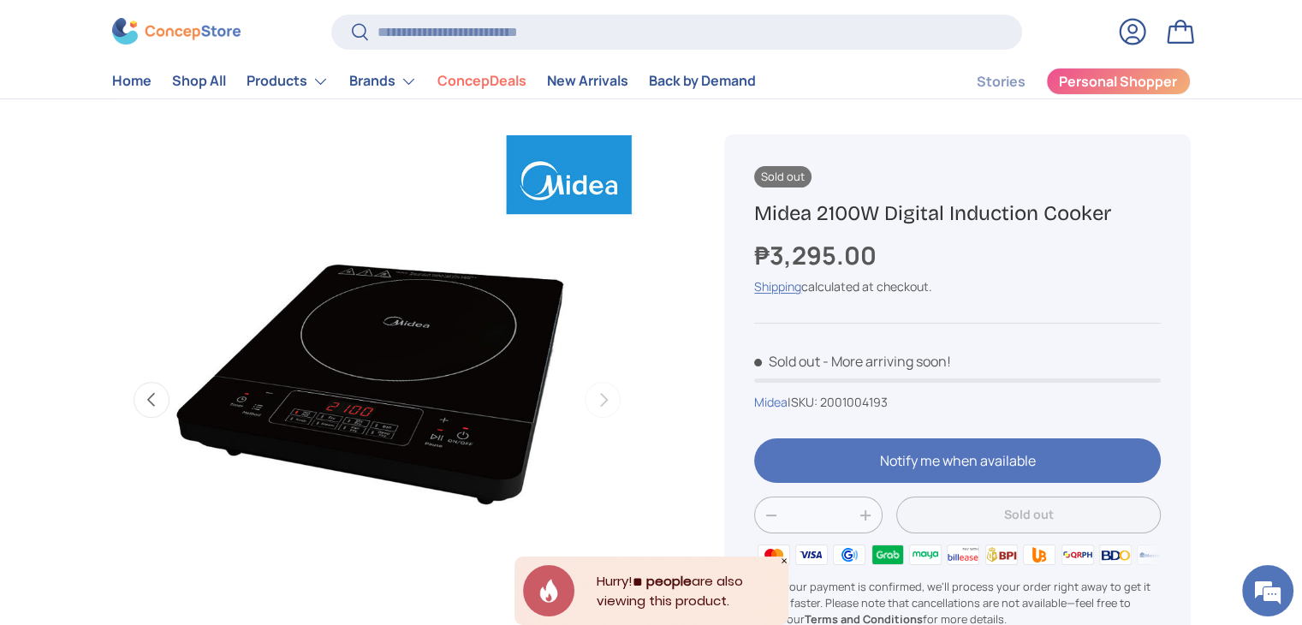
scroll to position [0, 1618]
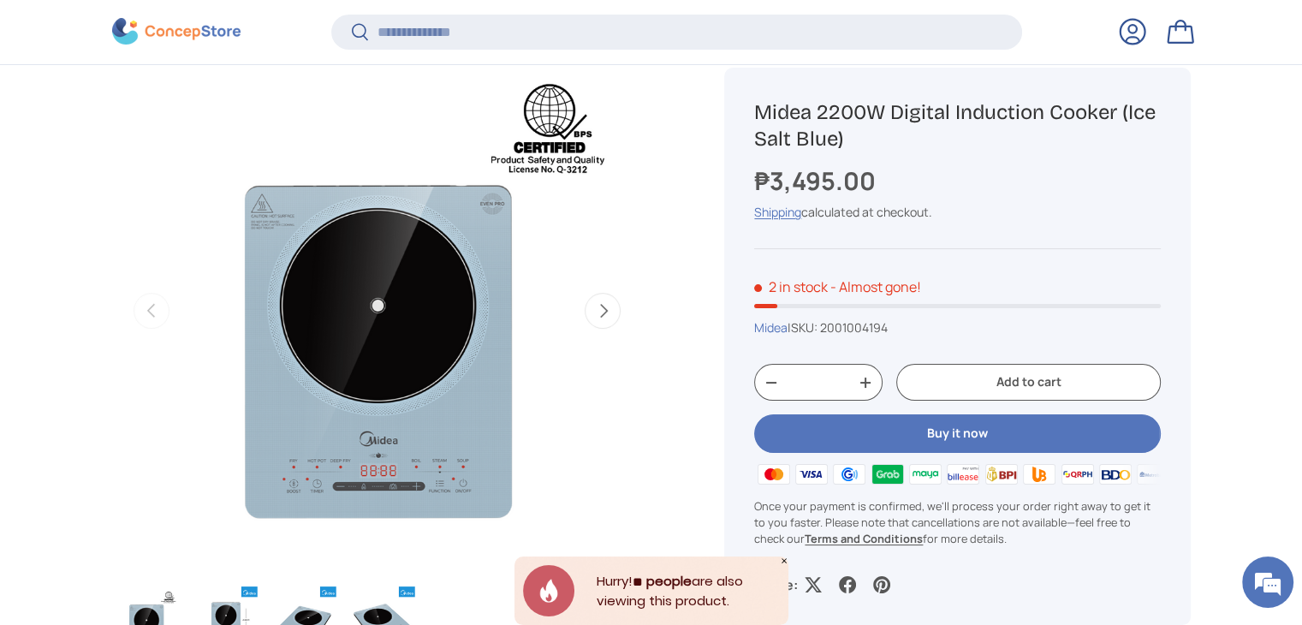
scroll to position [253, 0]
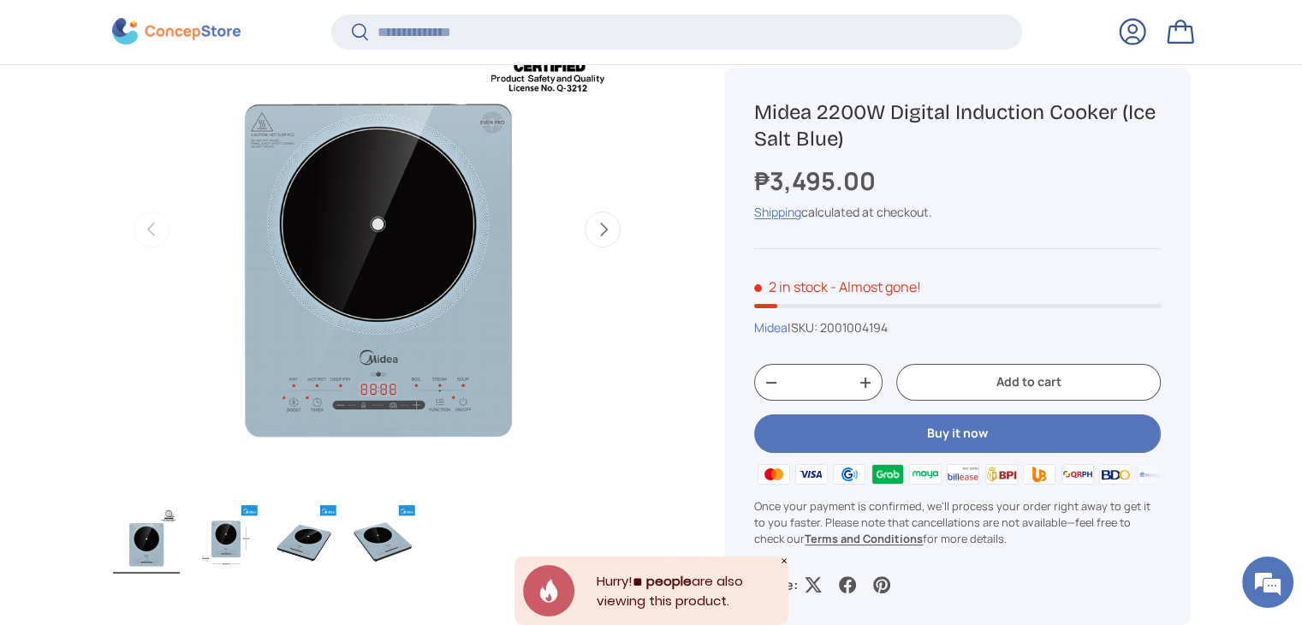
click at [605, 234] on button "Next" at bounding box center [603, 229] width 36 height 36
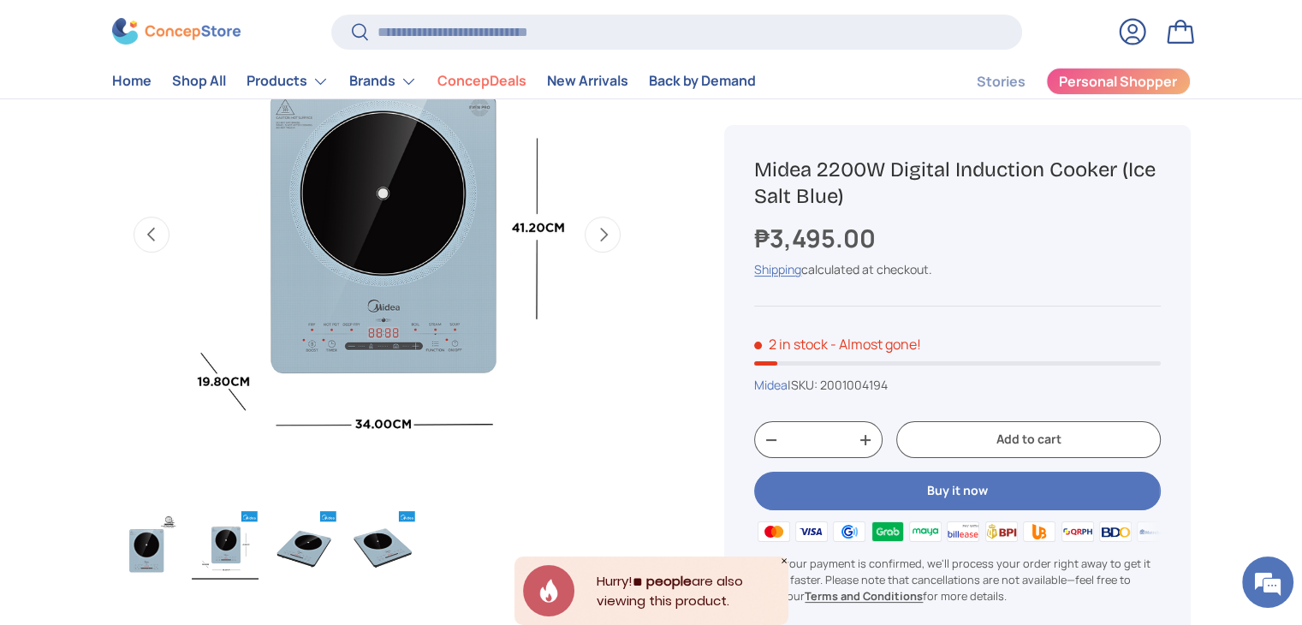
scroll to position [85, 0]
